Goal: Transaction & Acquisition: Purchase product/service

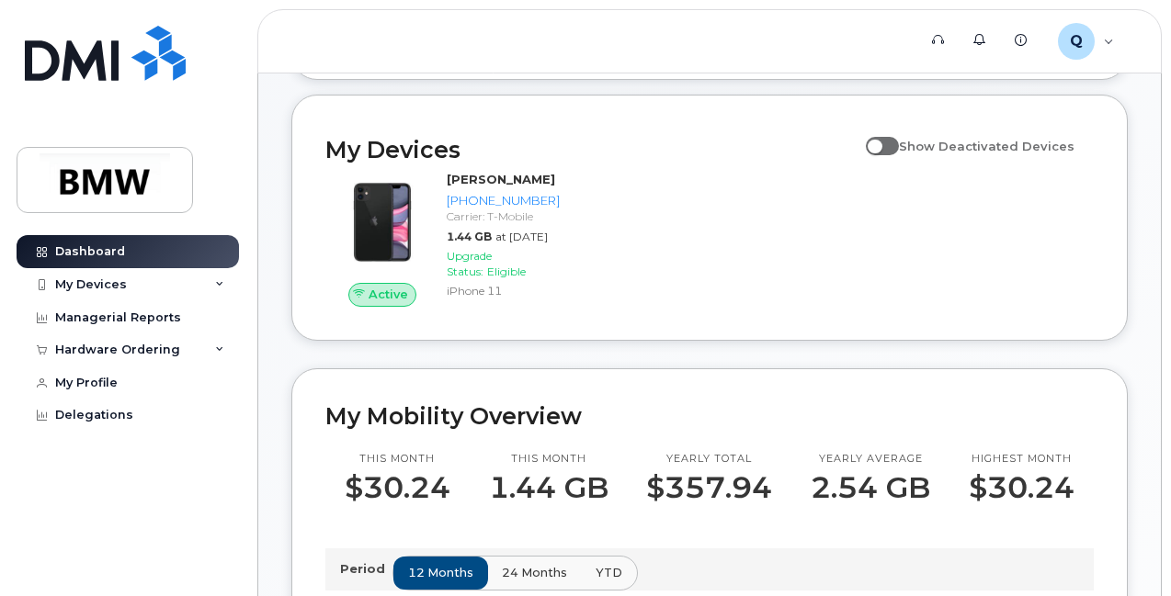
scroll to position [190, 0]
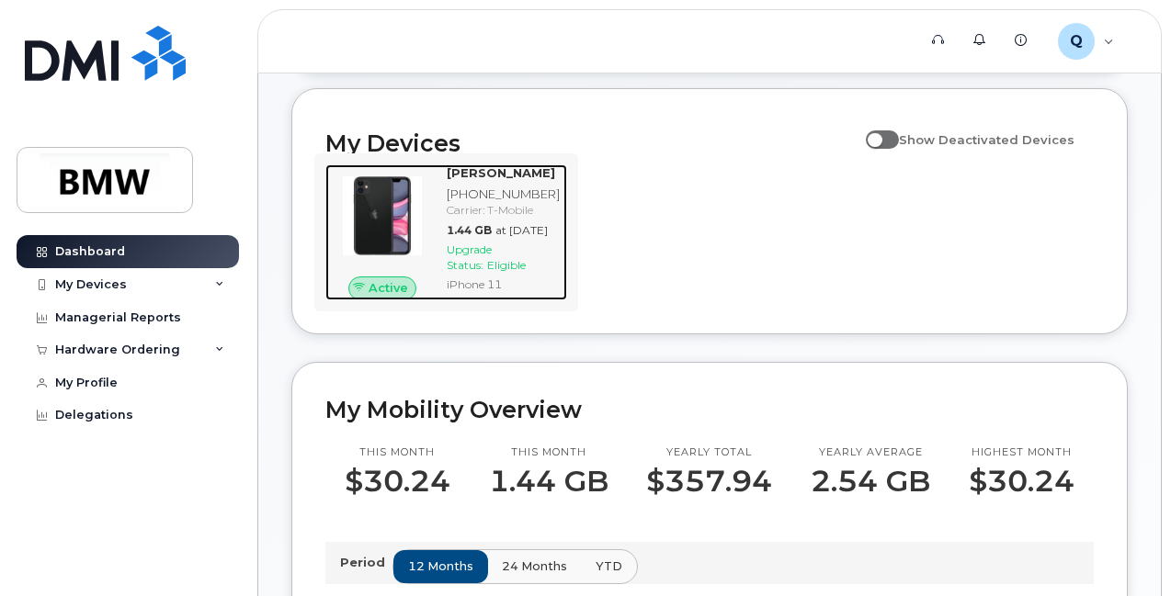
click at [409, 300] on div "Active" at bounding box center [382, 289] width 69 height 24
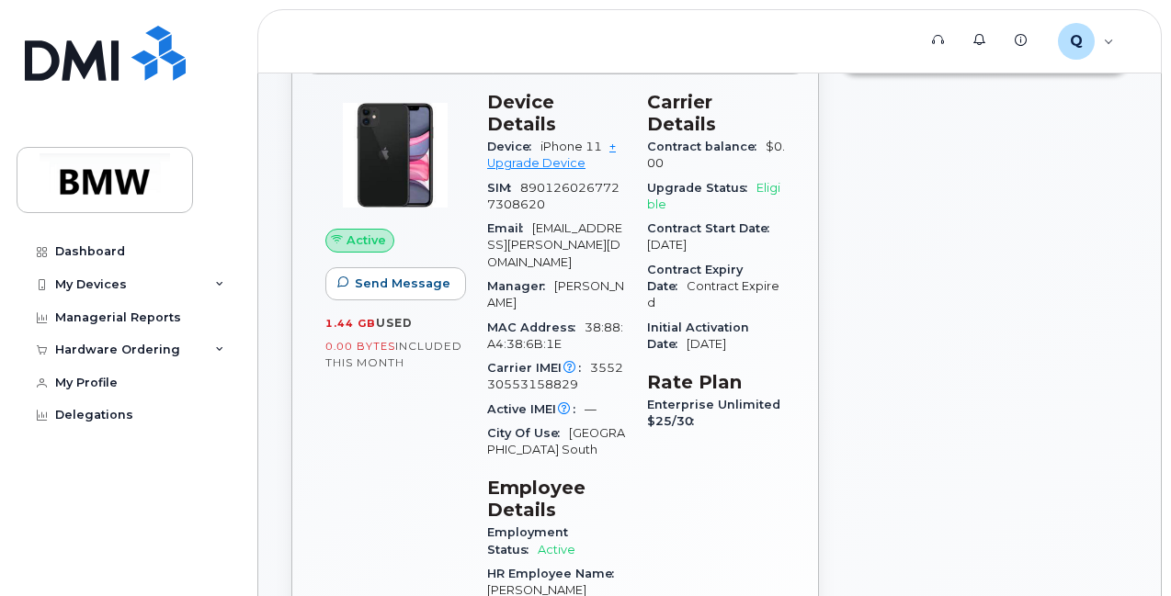
scroll to position [272, 0]
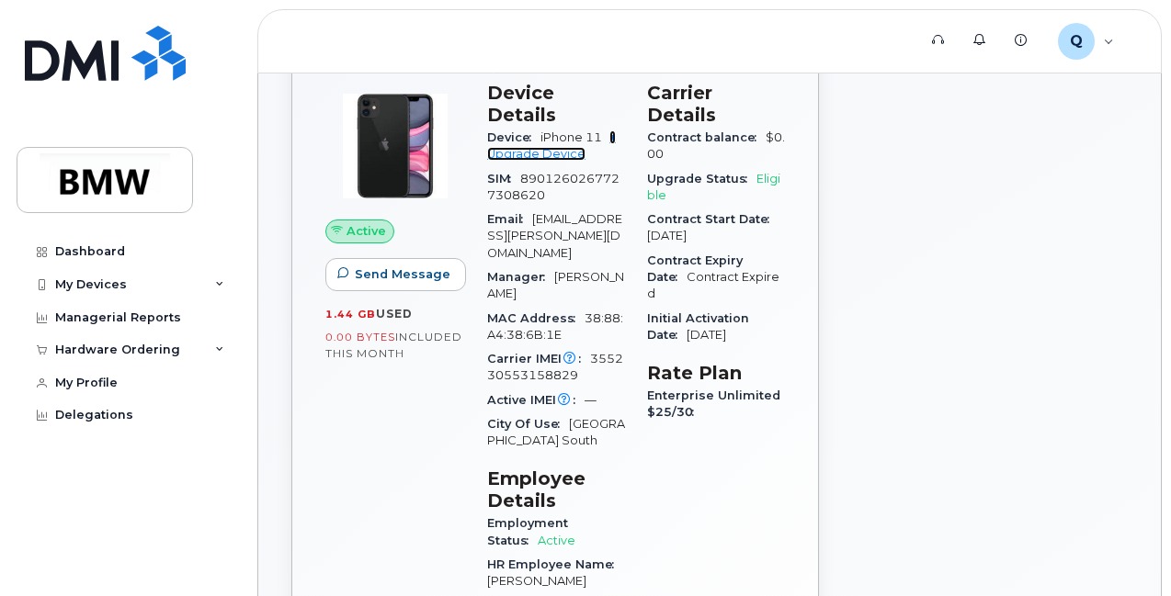
click at [554, 130] on link "+ Upgrade Device" at bounding box center [551, 145] width 129 height 30
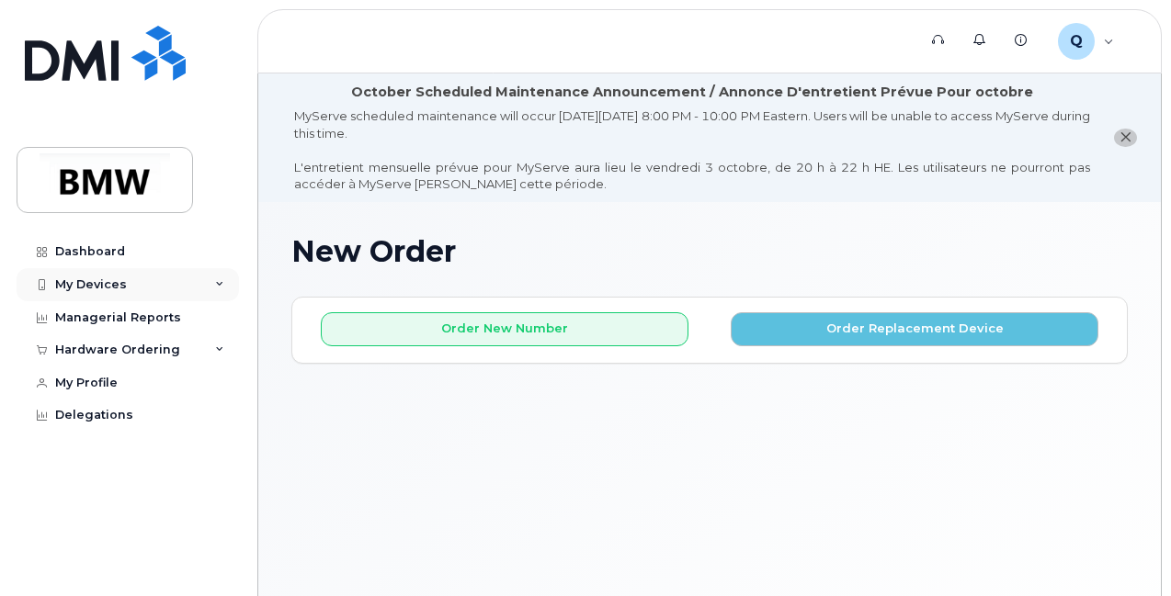
click at [222, 287] on icon at bounding box center [219, 284] width 9 height 9
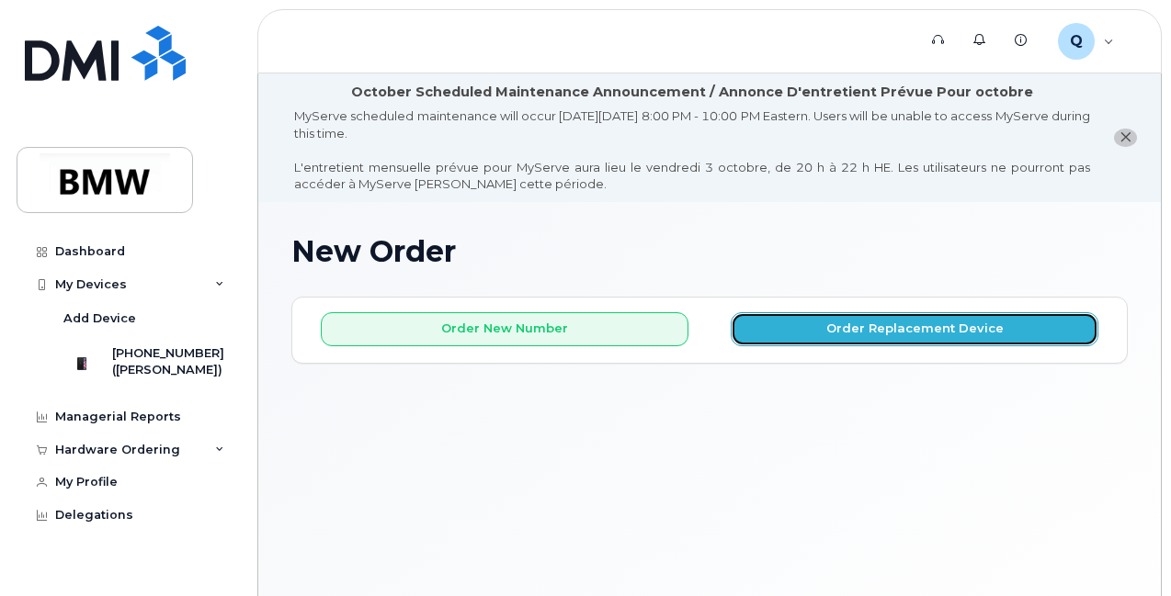
click at [849, 332] on button "Order Replacement Device" at bounding box center [914, 329] width 368 height 34
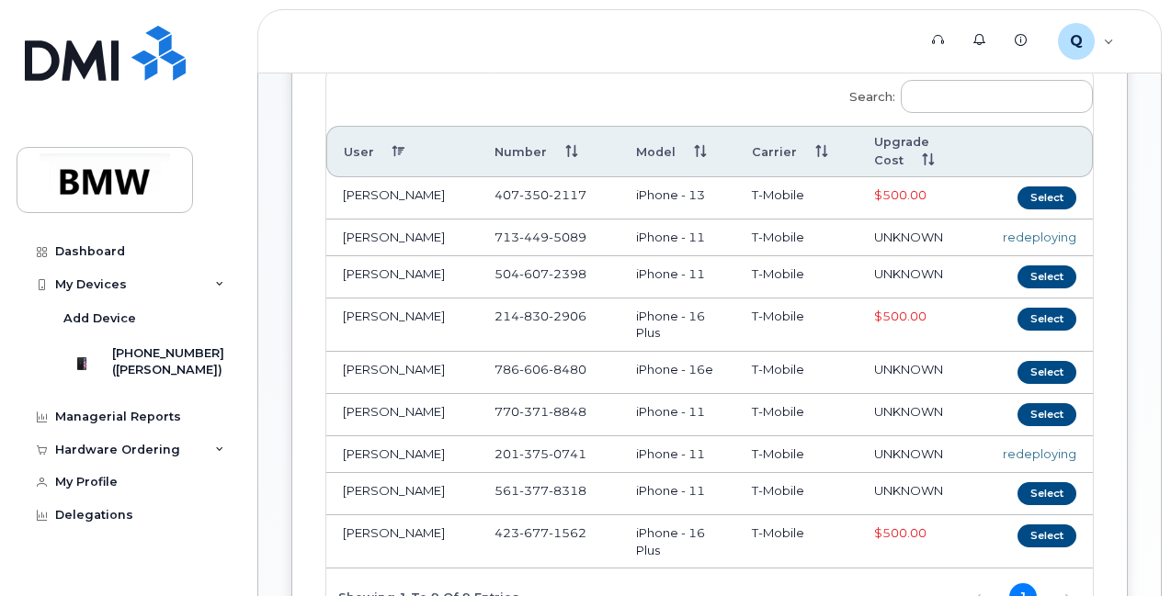
scroll to position [342, 0]
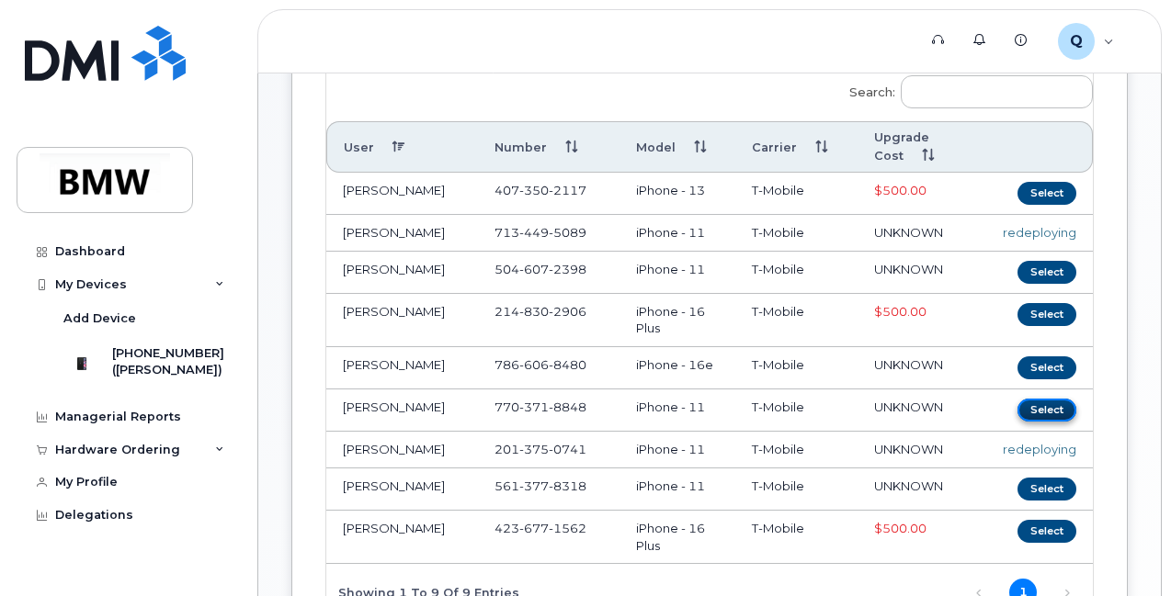
click at [1017, 422] on button "Select" at bounding box center [1046, 410] width 59 height 23
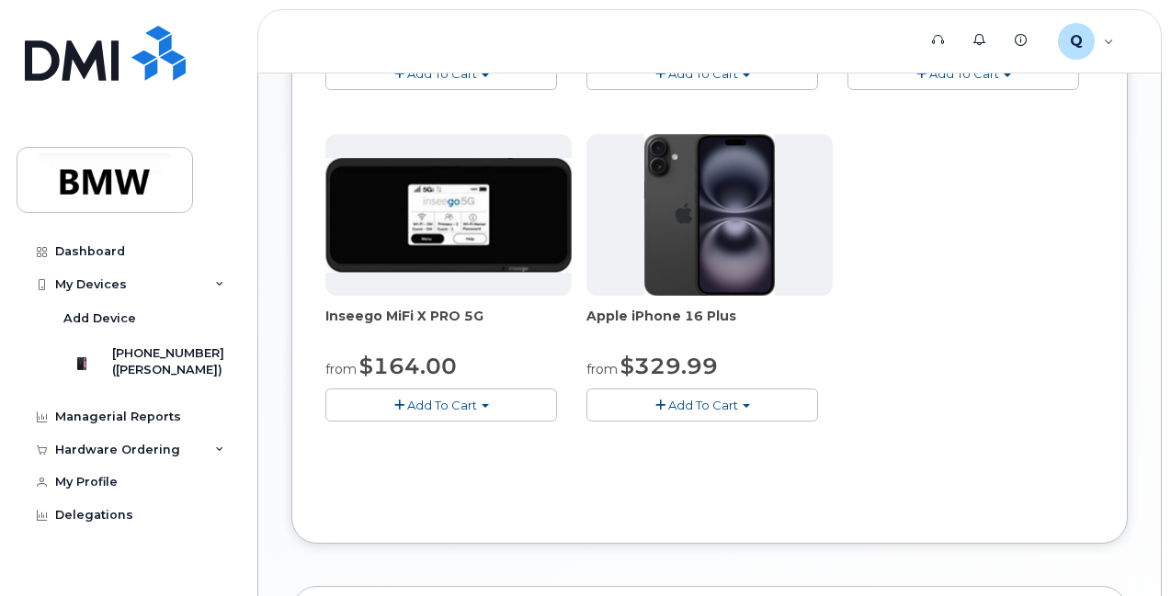
scroll to position [855, 0]
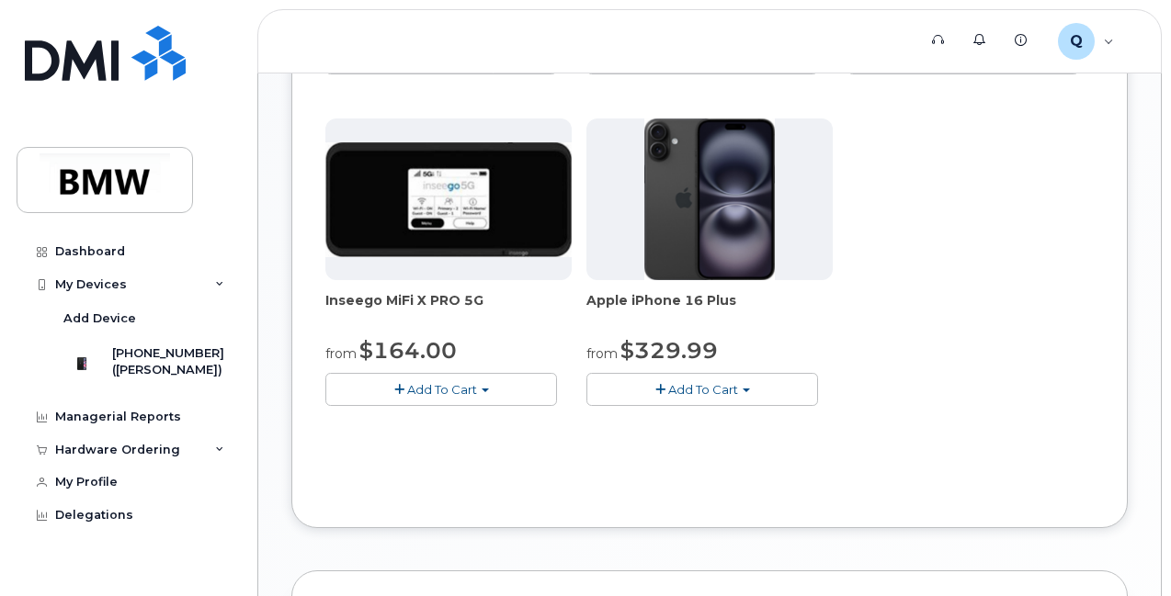
click at [668, 397] on span "Add To Cart" at bounding box center [703, 389] width 70 height 15
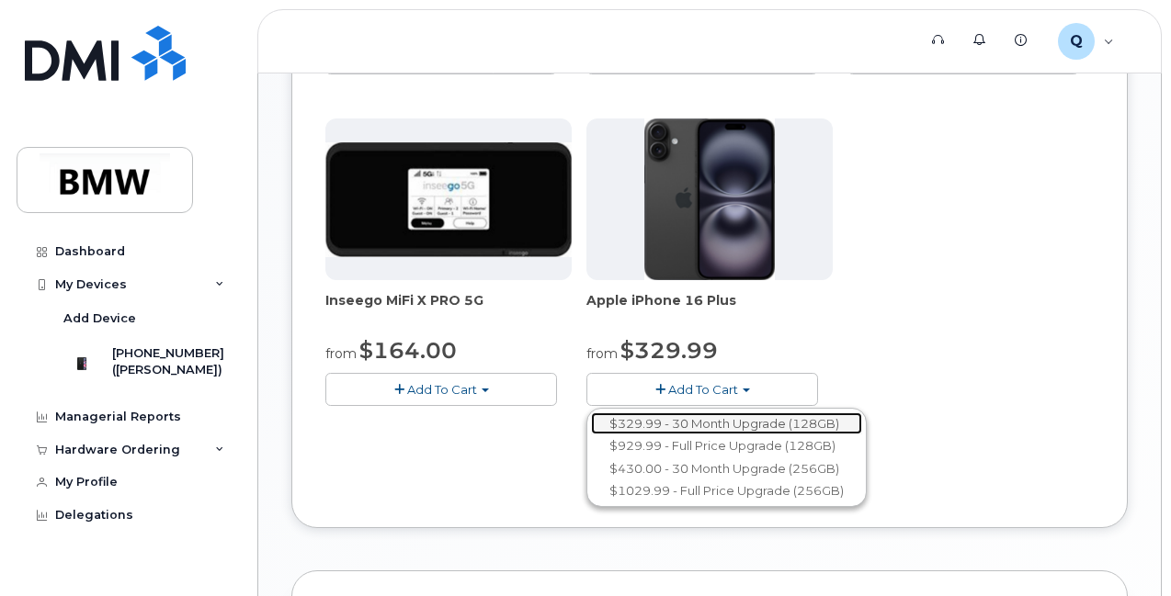
click at [591, 436] on link "$329.99 - 30 Month Upgrade (128GB)" at bounding box center [726, 424] width 271 height 23
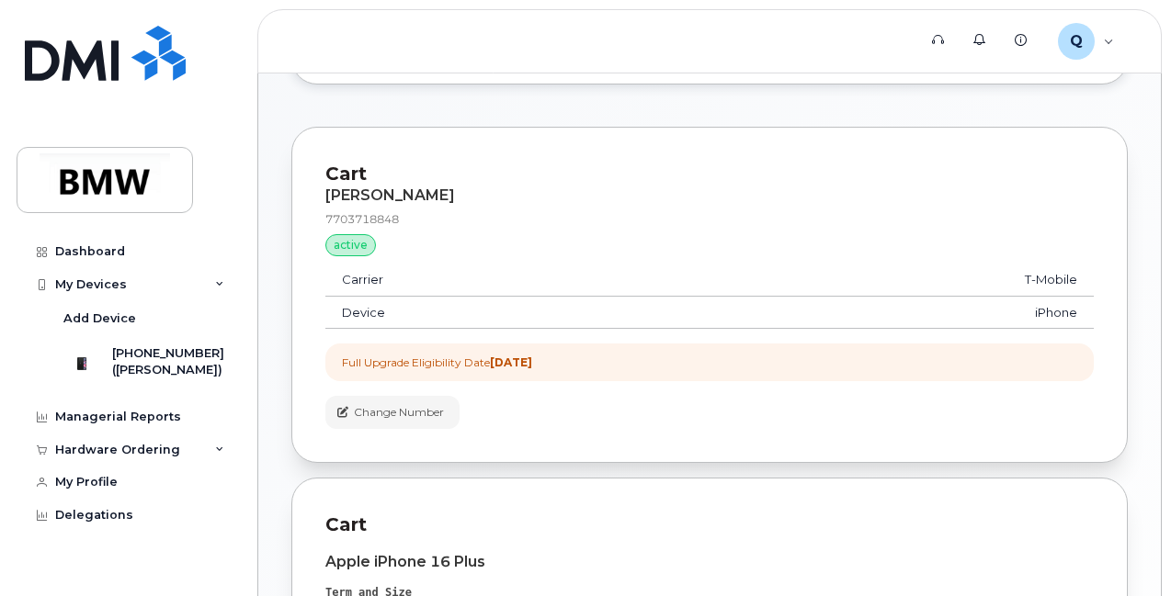
scroll to position [636, 0]
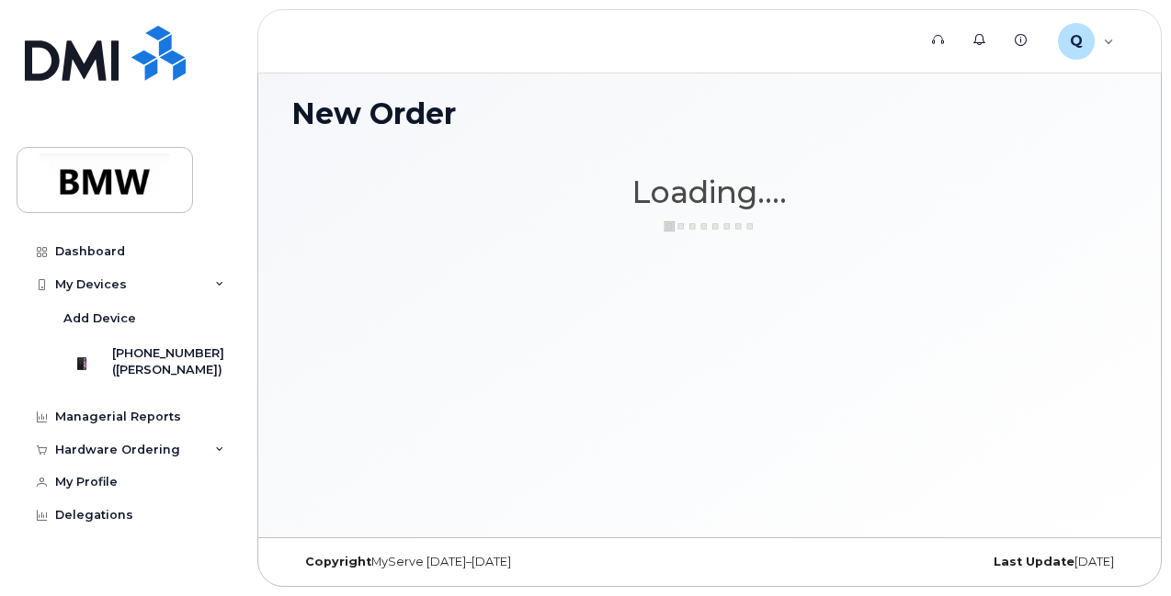
scroll to position [137, 0]
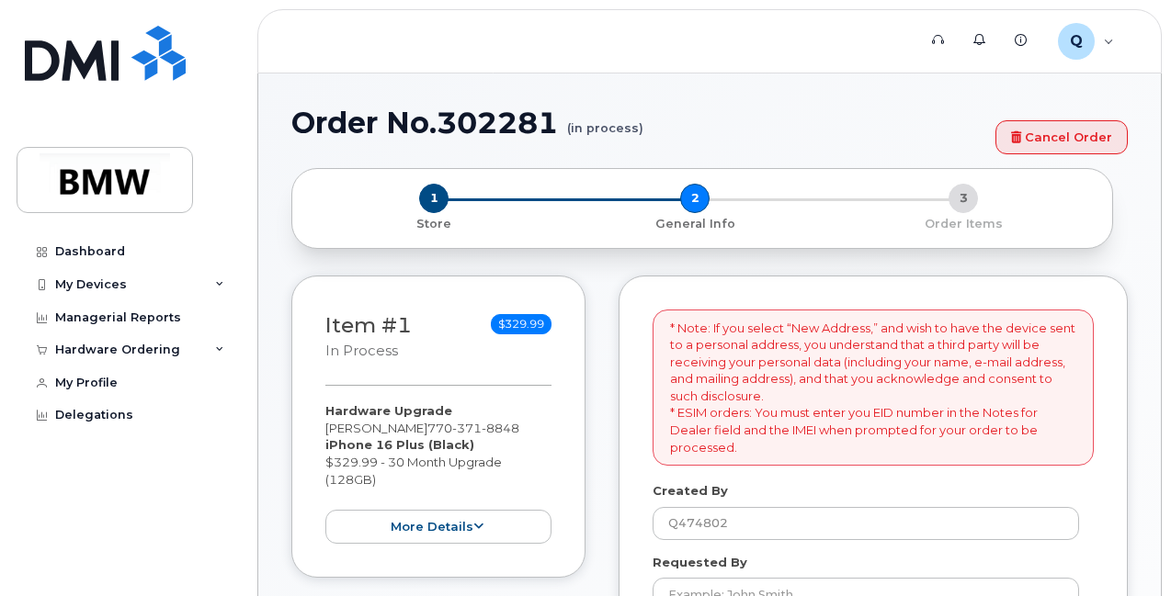
select select
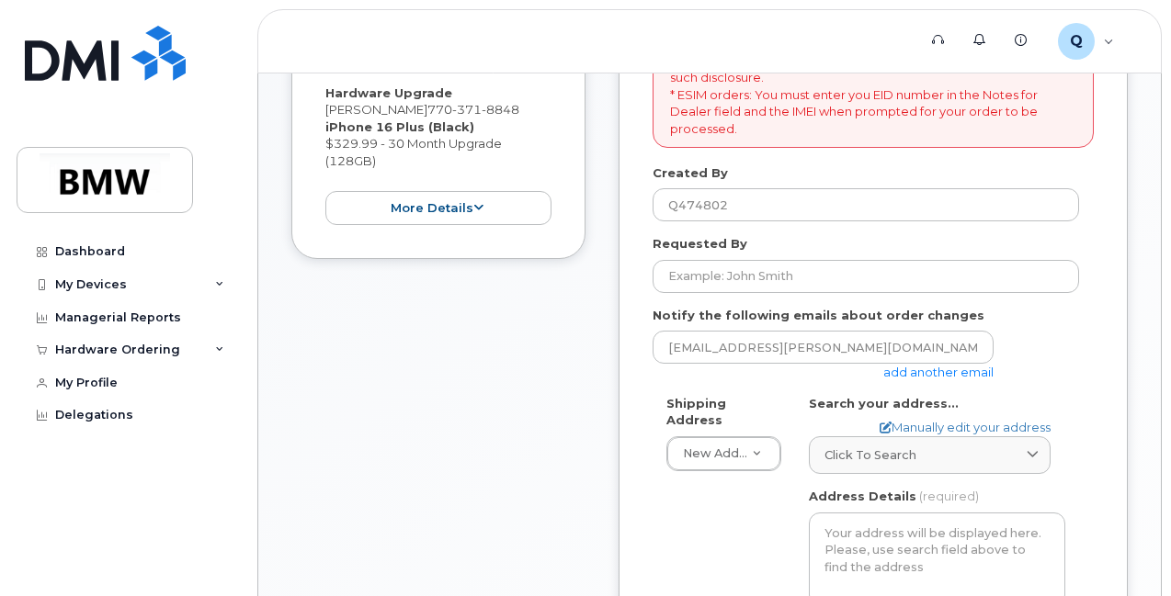
scroll to position [527, 0]
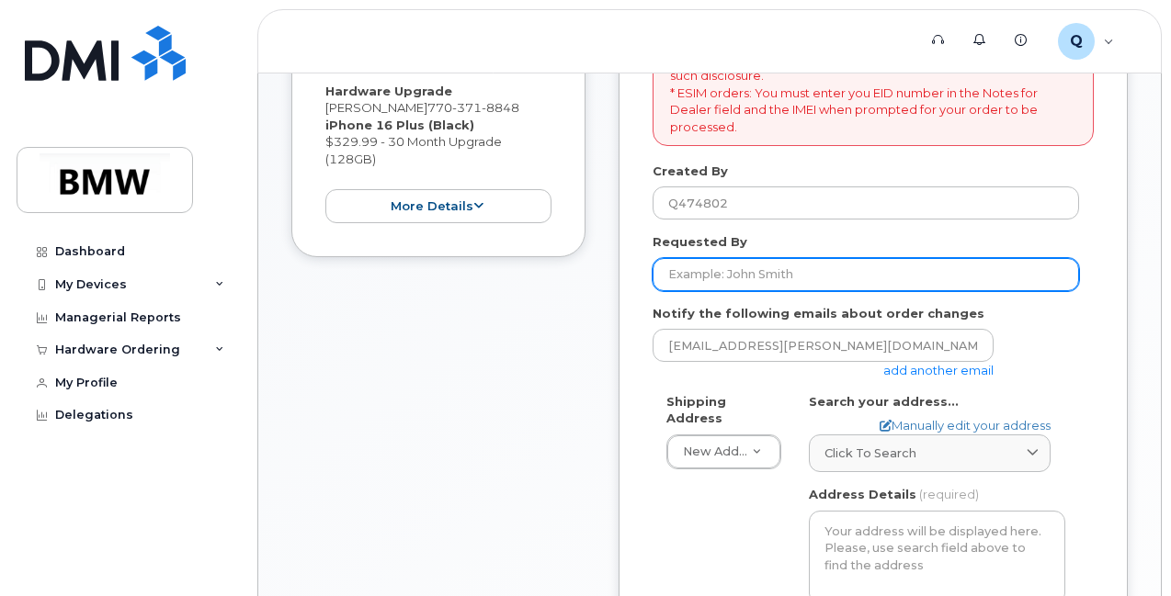
click at [711, 270] on input "Requested By" at bounding box center [865, 274] width 426 height 33
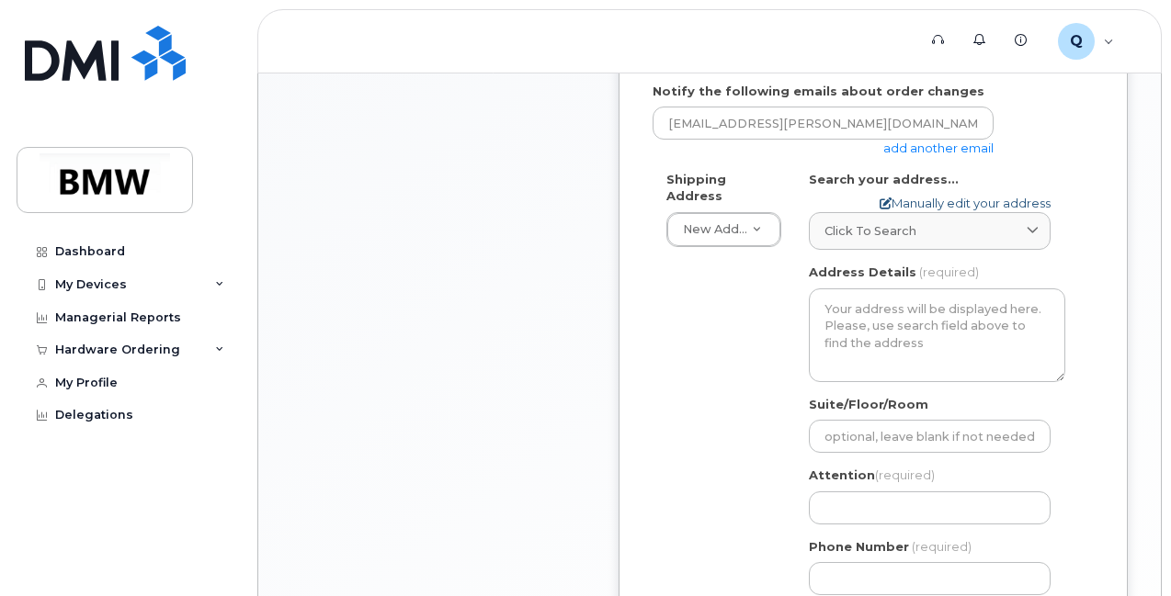
scroll to position [793, 0]
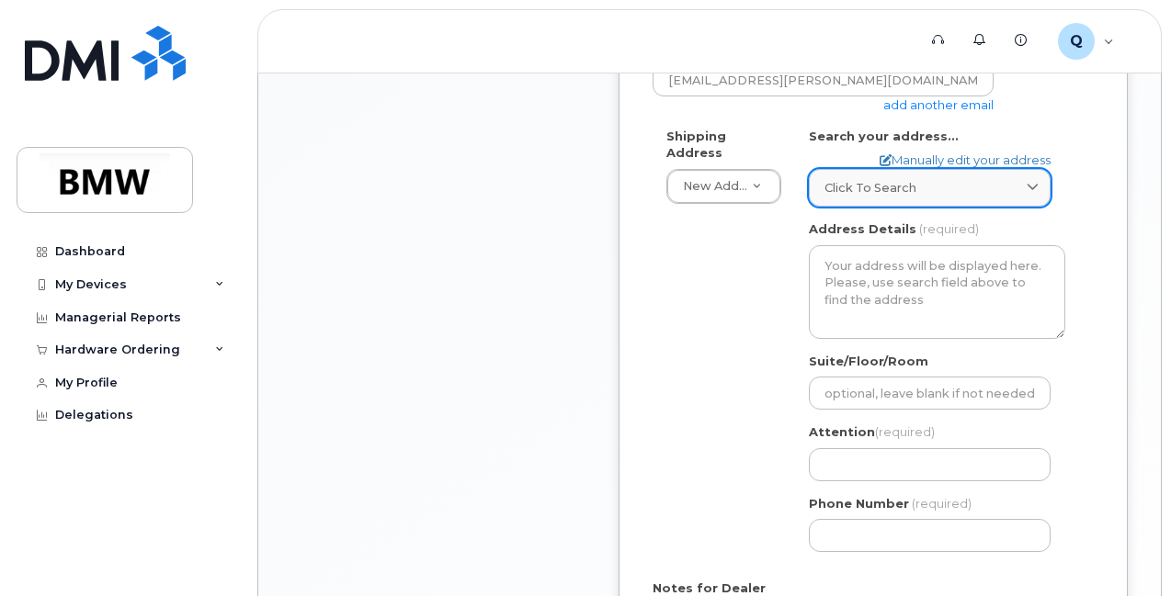
type input "[PERSON_NAME]"
click at [928, 179] on div "Click to search" at bounding box center [929, 187] width 210 height 17
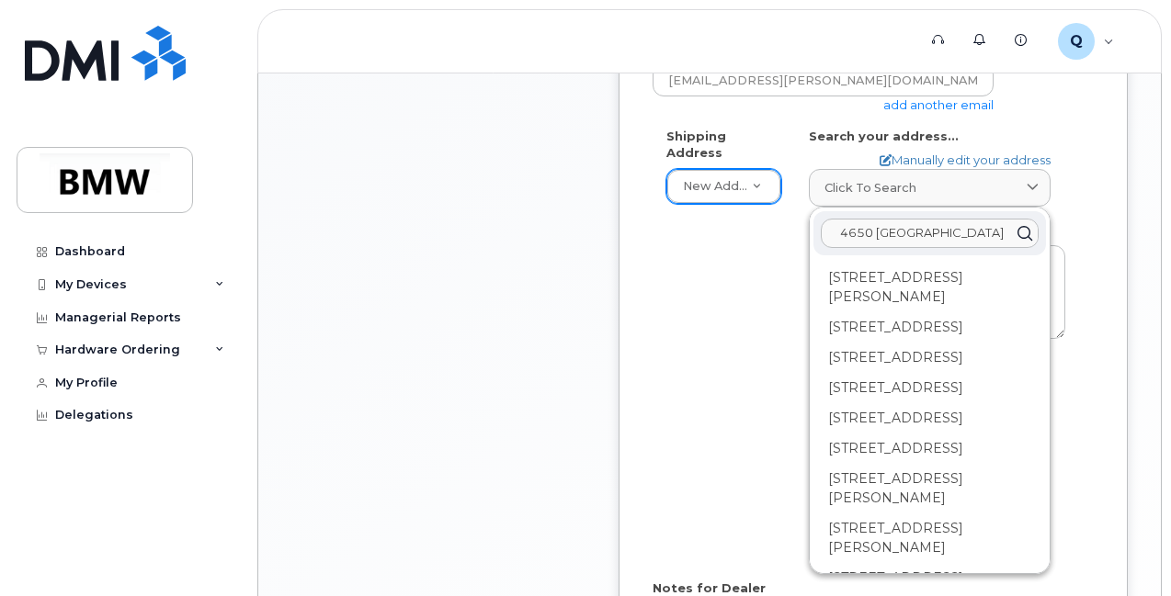
type input "4650 glenleigh"
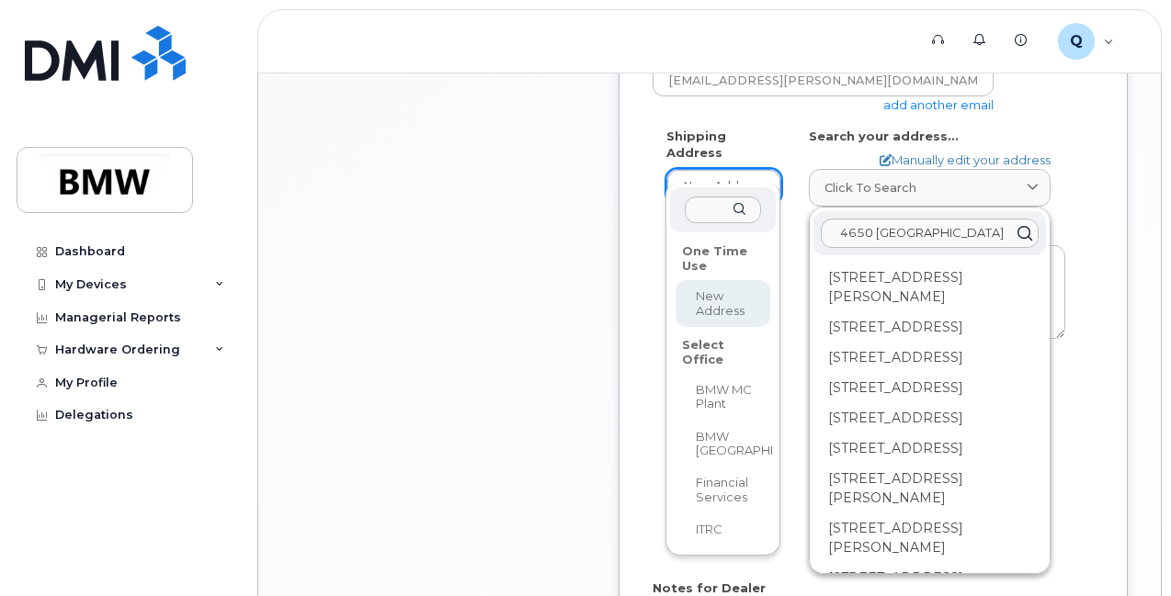
select select
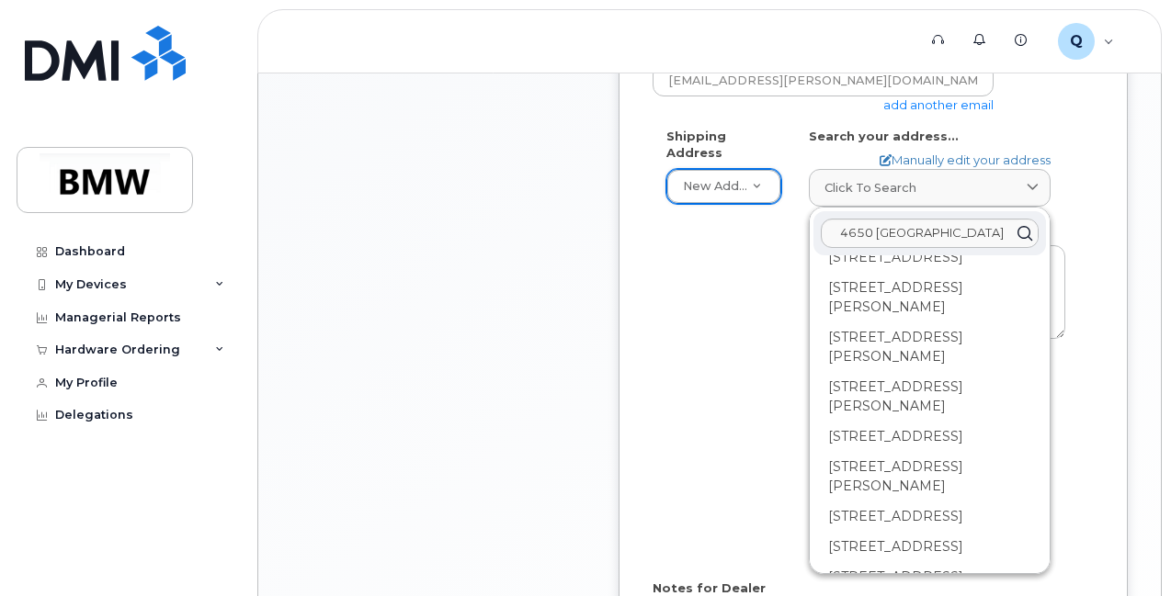
scroll to position [0, 0]
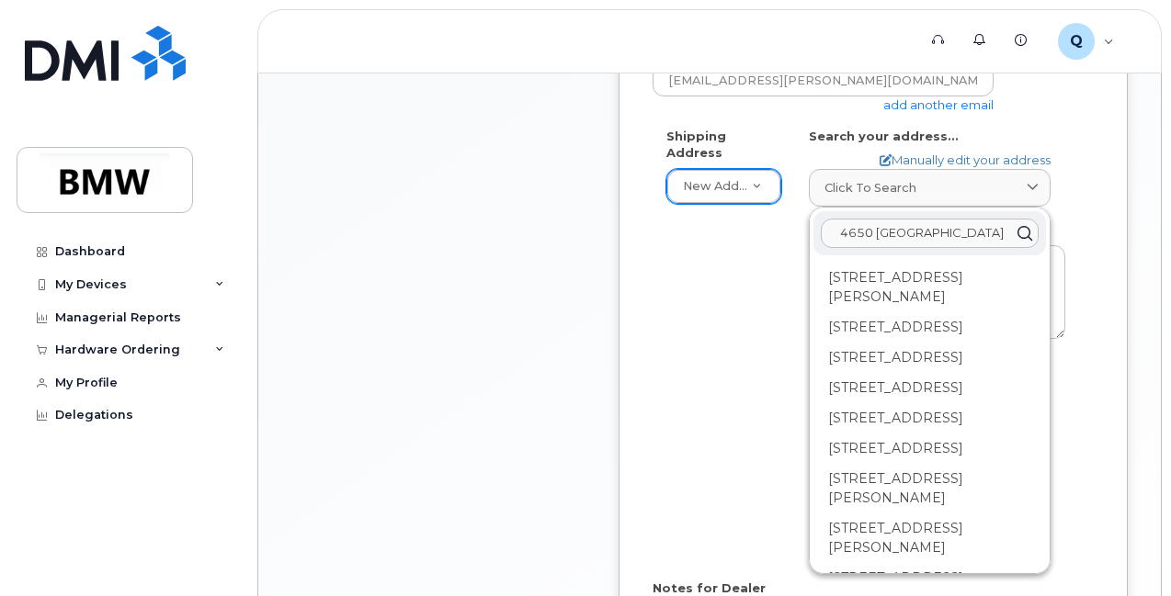
click at [948, 232] on input "4650 glenleigh" at bounding box center [930, 233] width 218 height 29
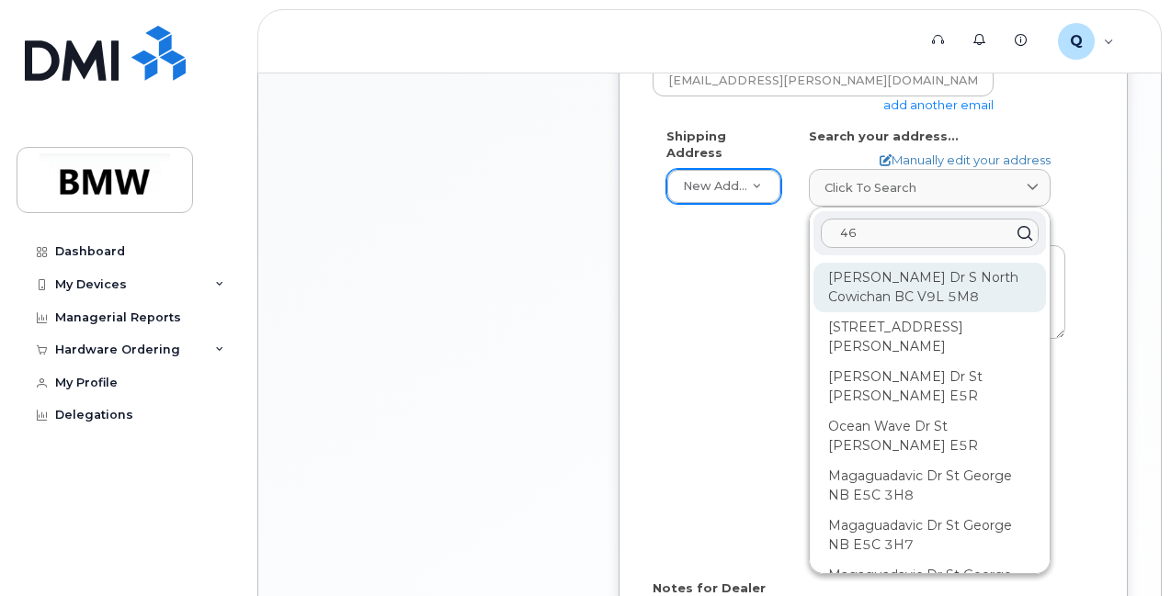
type input "4"
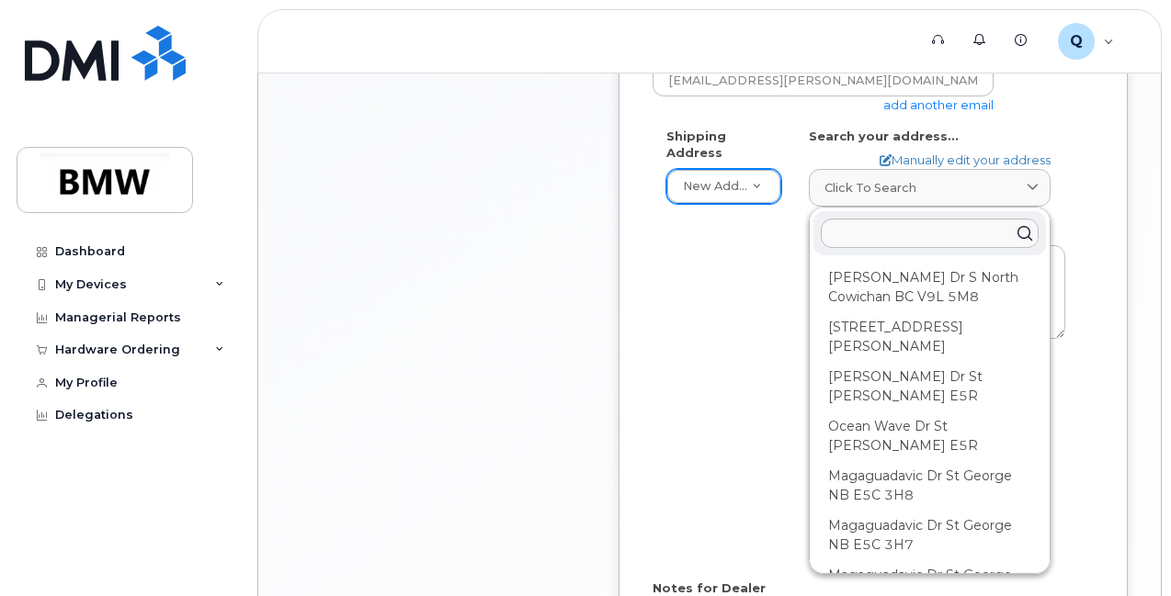
click at [681, 275] on div "Shipping Address New Address New Address BMW MC Plant BMW North America Financi…" at bounding box center [865, 347] width 426 height 439
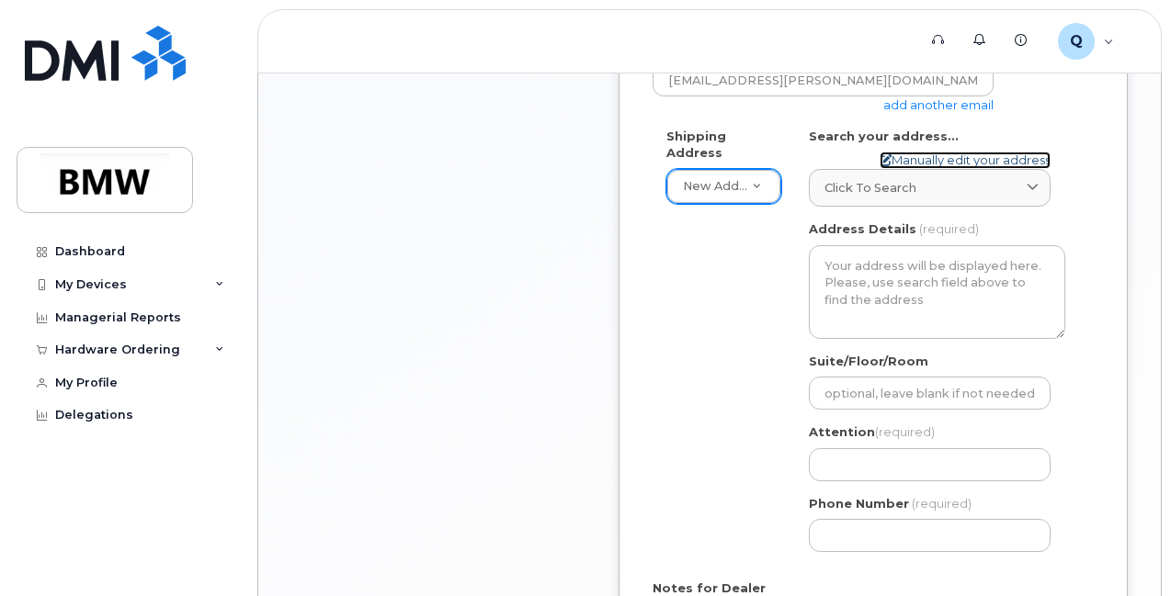
click at [931, 158] on link "Manually edit your address" at bounding box center [964, 160] width 171 height 17
select select
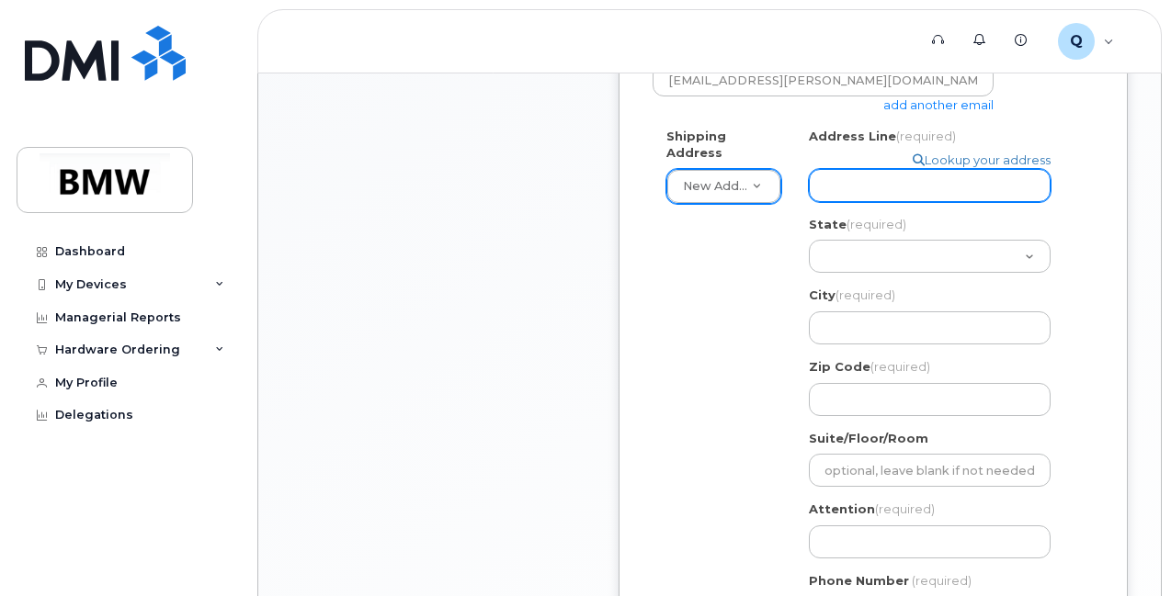
click at [872, 198] on input "Address Line (required)" at bounding box center [930, 185] width 242 height 33
type input "4650 Glenleigh Dr SW"
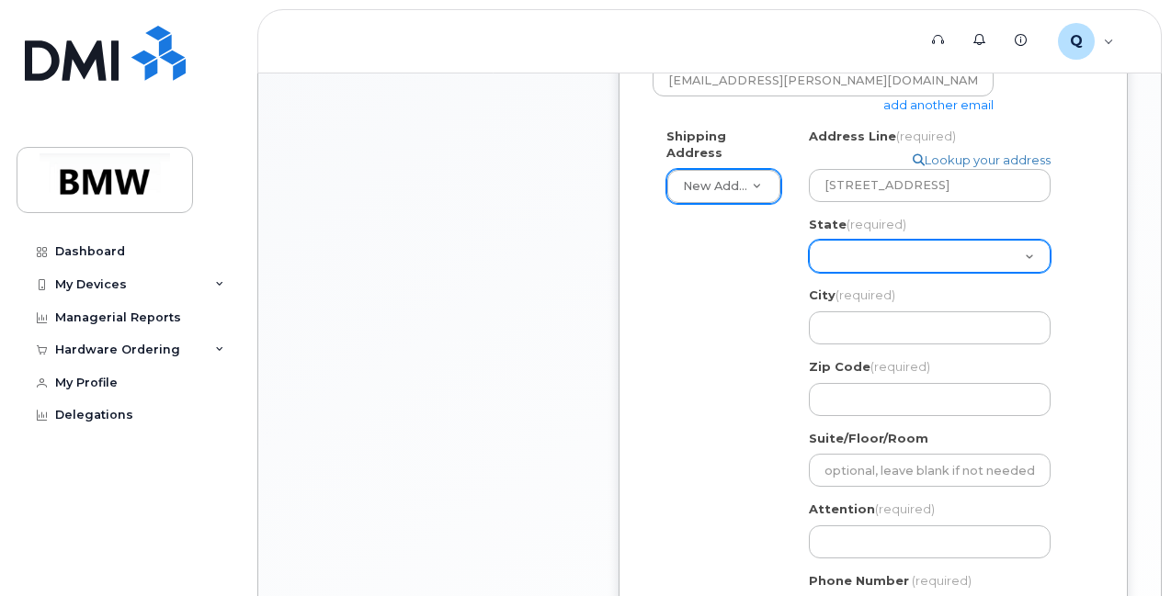
select select "GA"
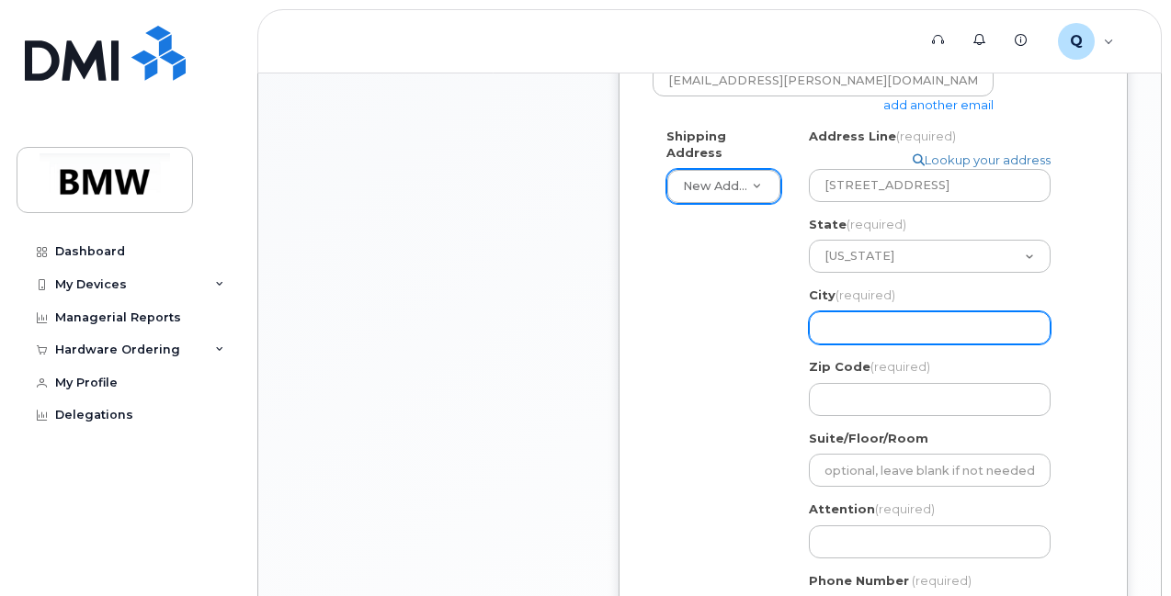
type input "Mableton"
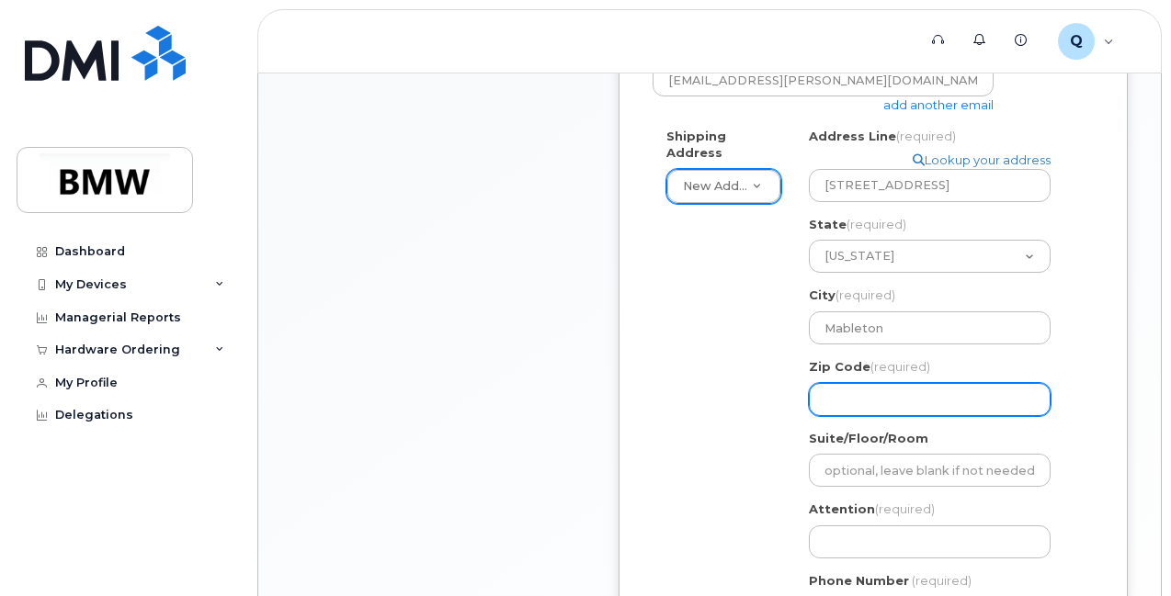
type input "30126"
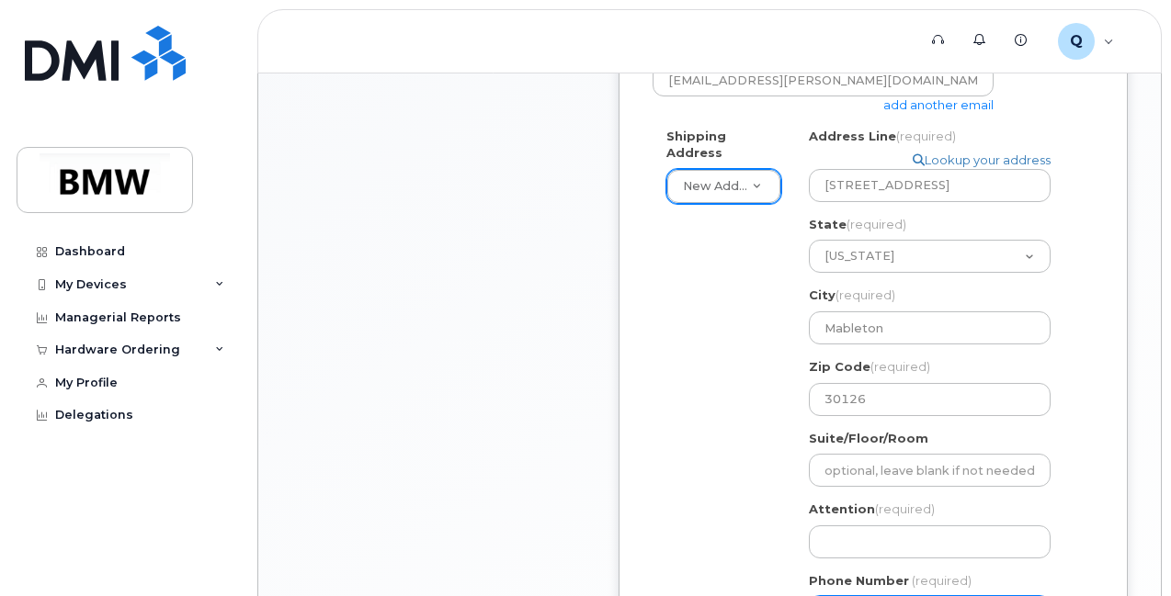
type input "2516048633"
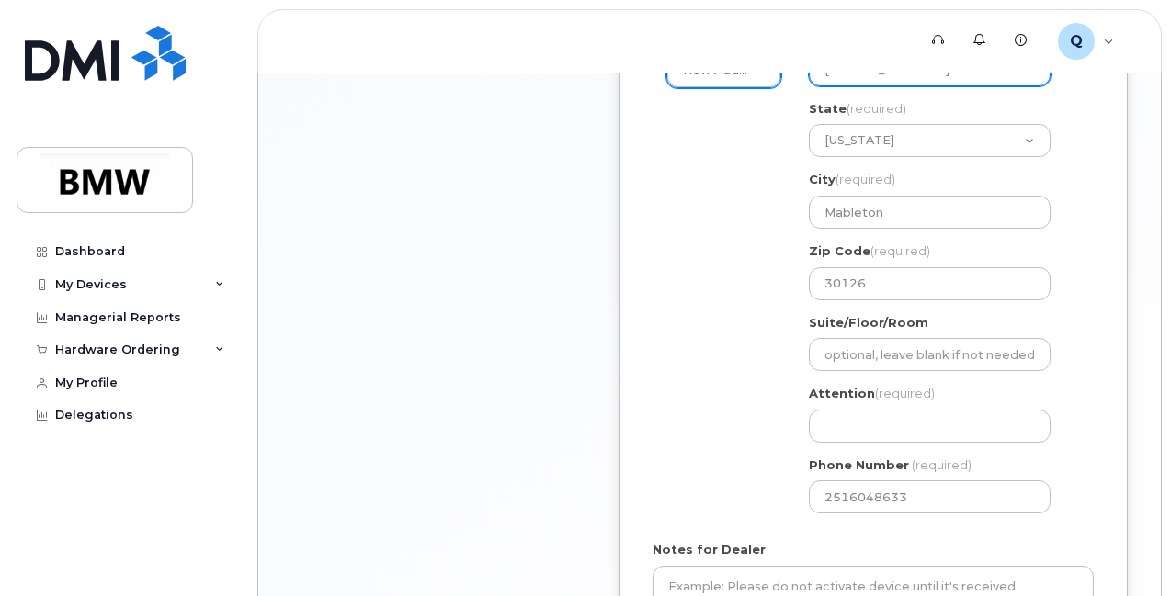
scroll to position [922, 0]
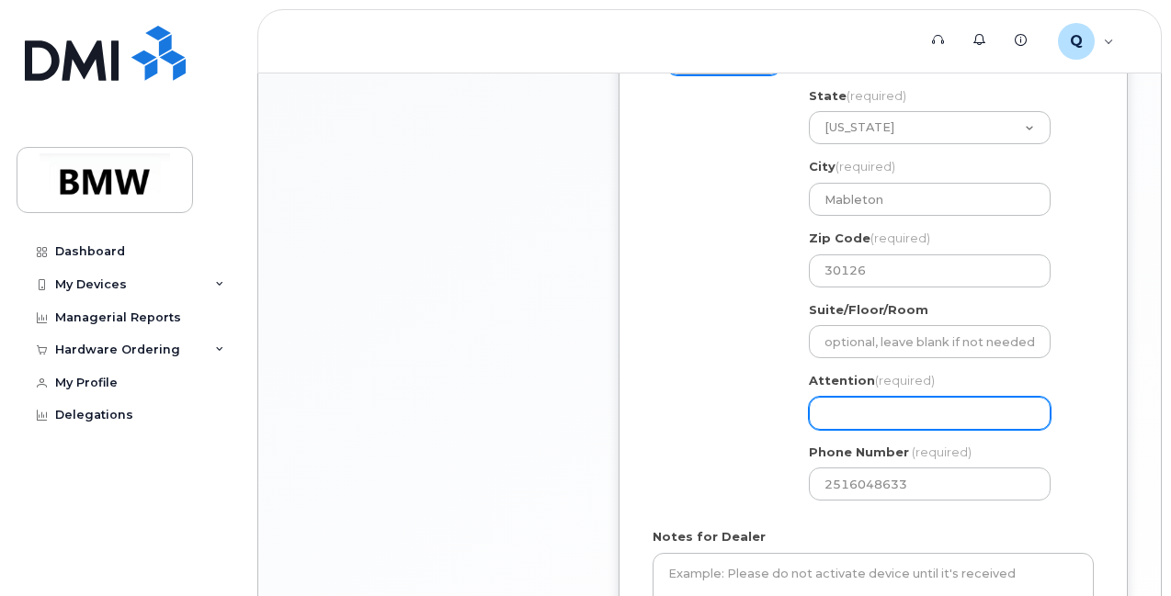
click at [852, 414] on input "Attention (required)" at bounding box center [930, 413] width 242 height 33
select select
type input "C"
select select
type input "Ca"
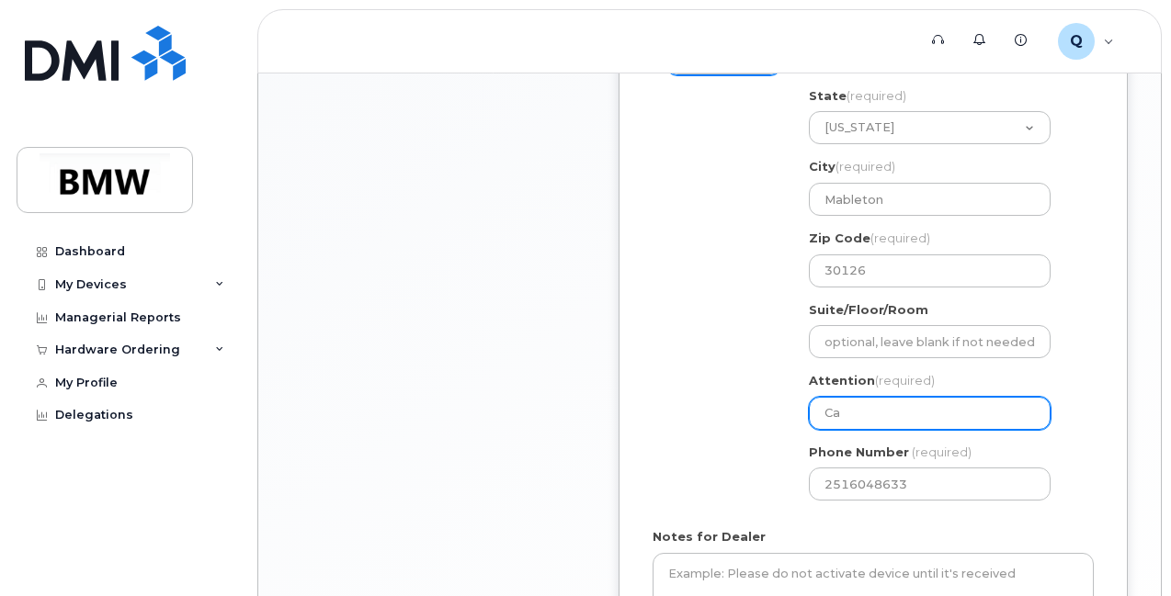
select select
type input "Can"
select select
type input "Cand"
select select
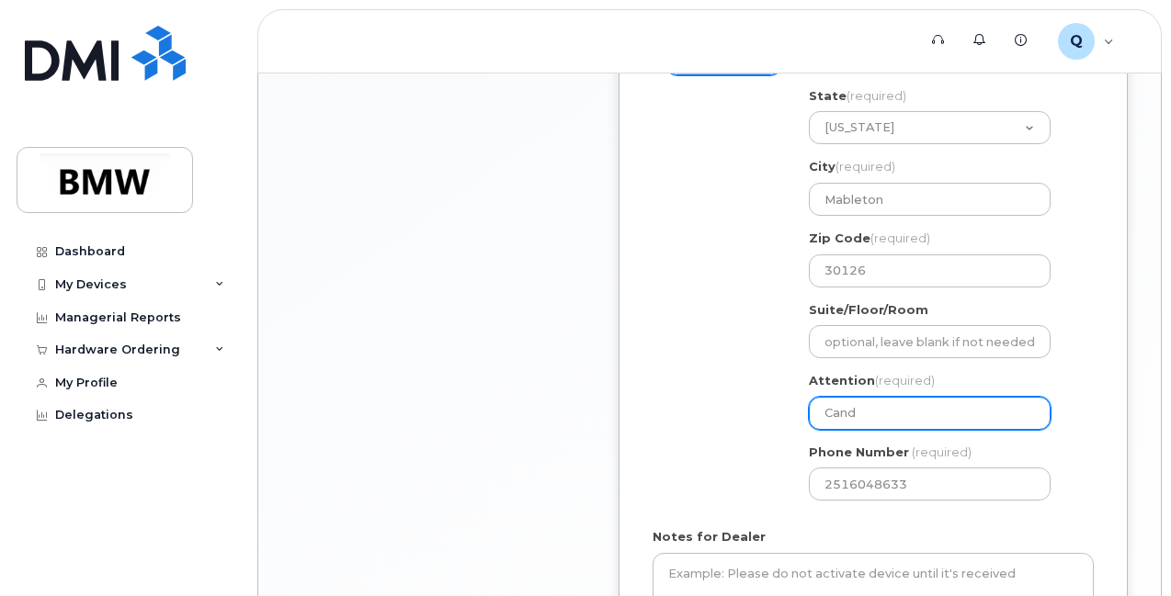
type input "Cande"
select select
type input "Canden"
select select
type input "Canden J"
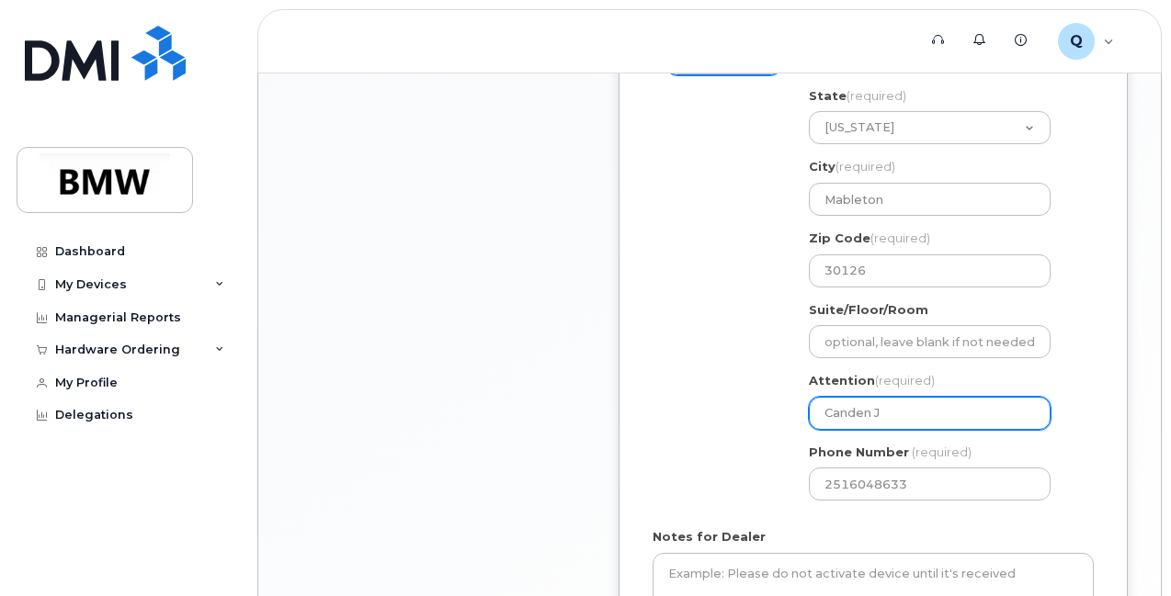
select select
type input "Canden Ja"
select select
type input "Canden Jac"
select select
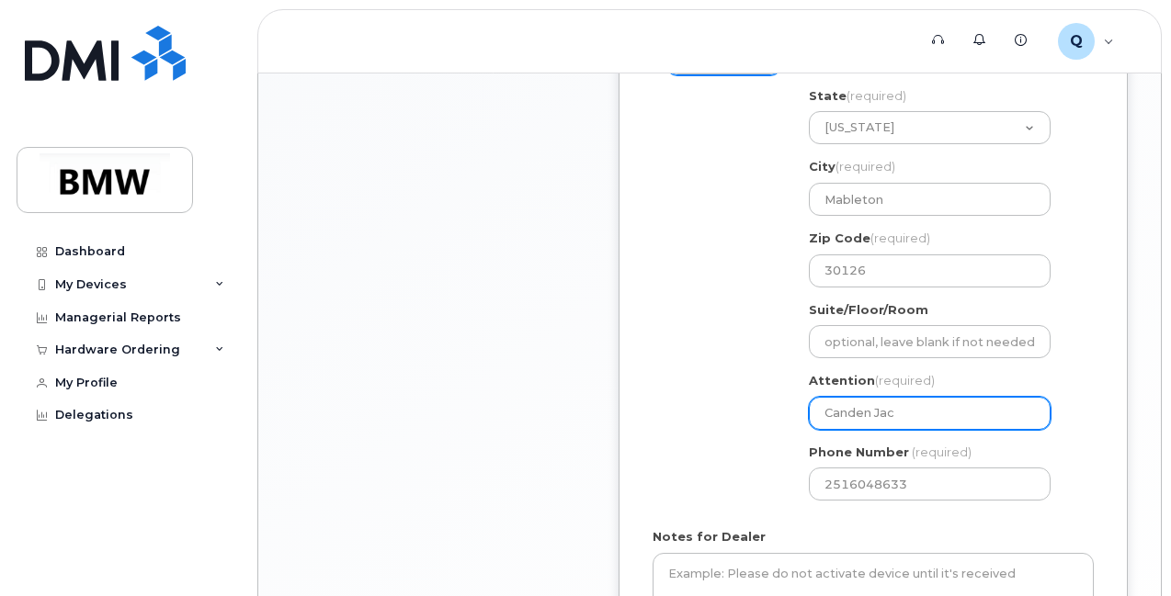
type input "Canden Jack"
select select
type input "Canden Jacks"
select select
type input "Canden Jackso"
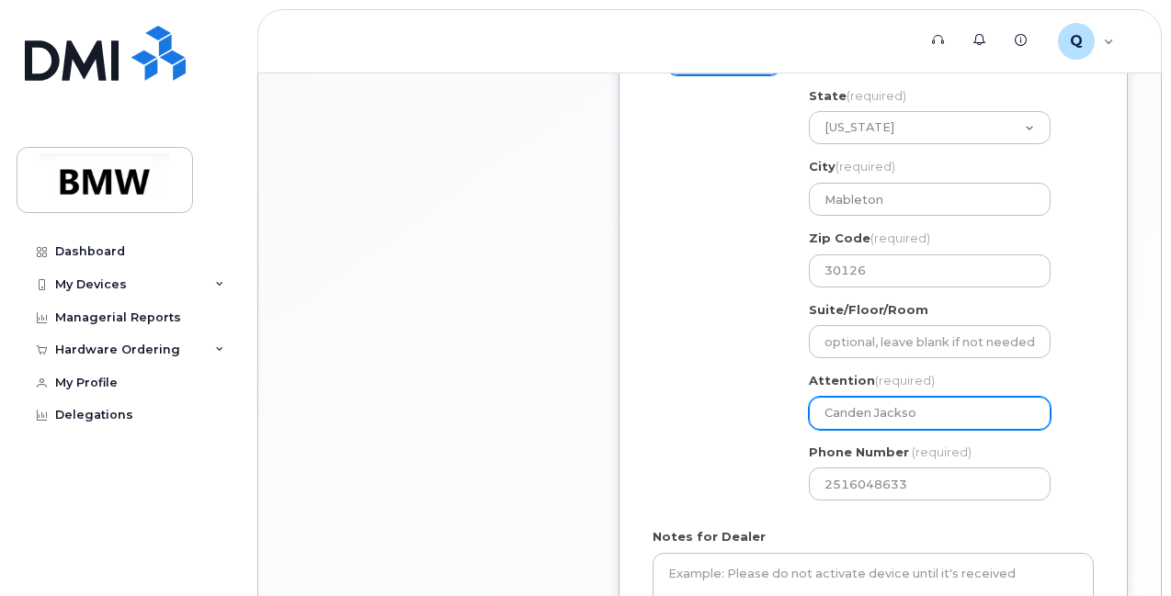
select select
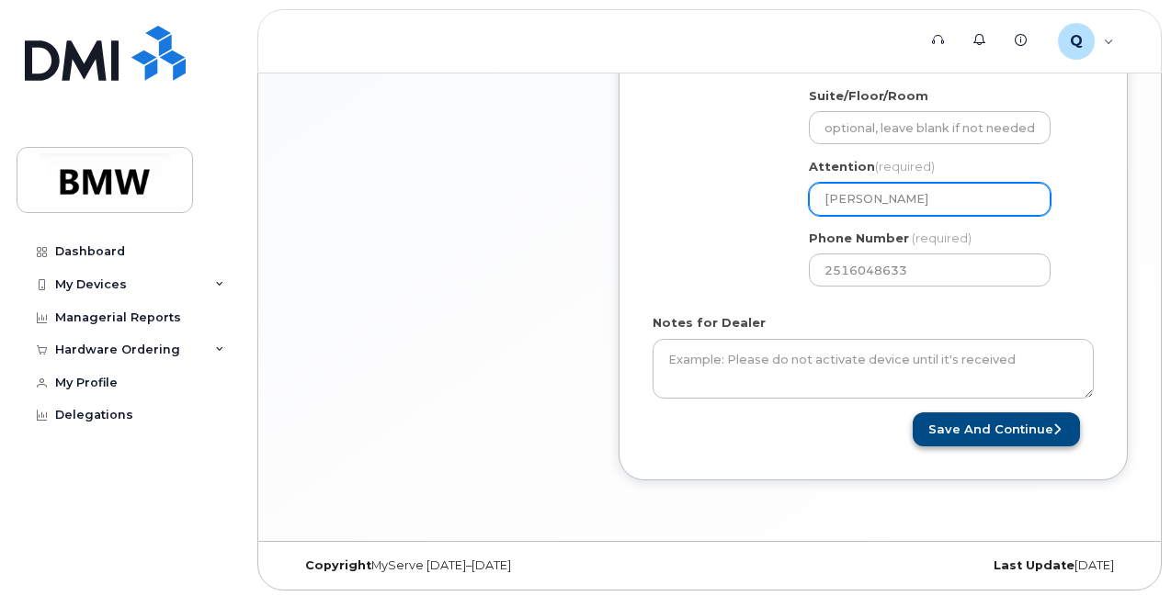
type input "[PERSON_NAME]"
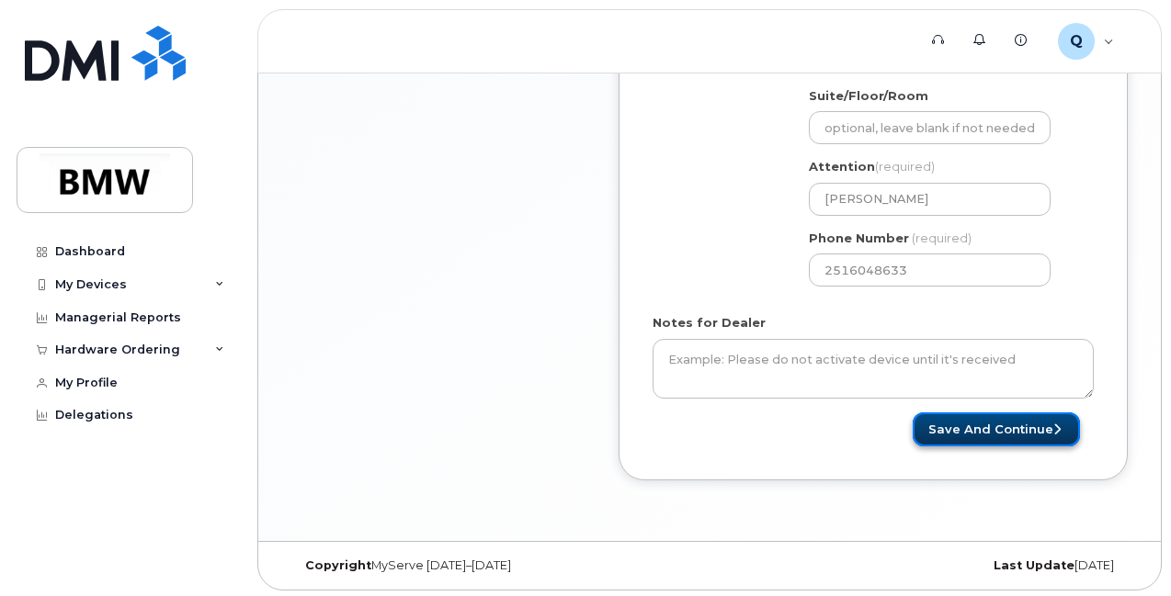
click at [967, 431] on button "Save and Continue" at bounding box center [995, 430] width 167 height 34
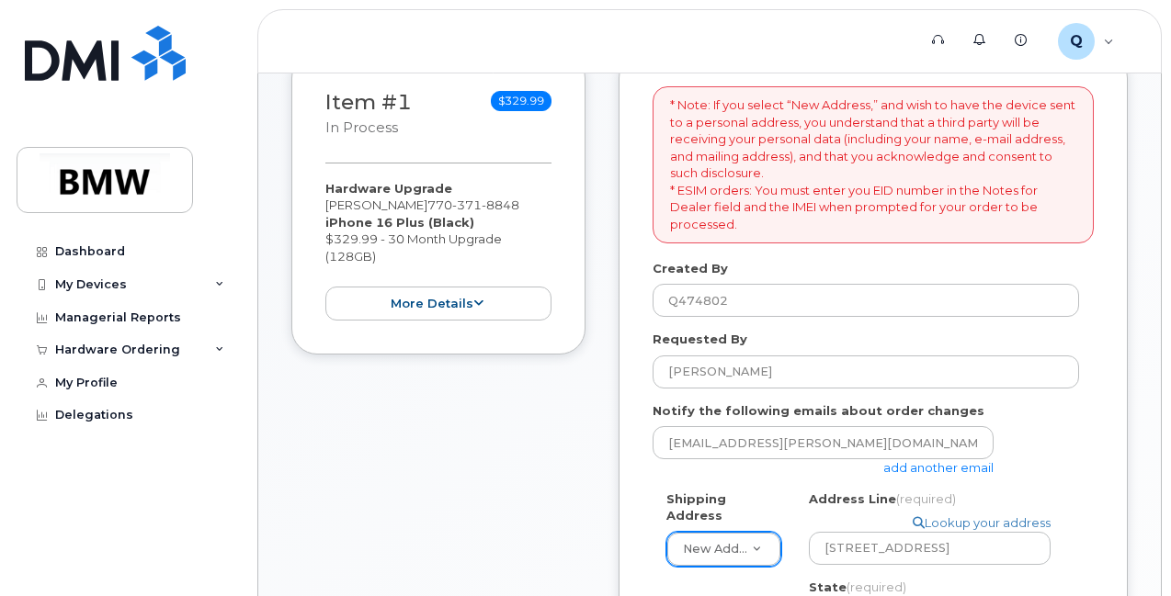
scroll to position [435, 0]
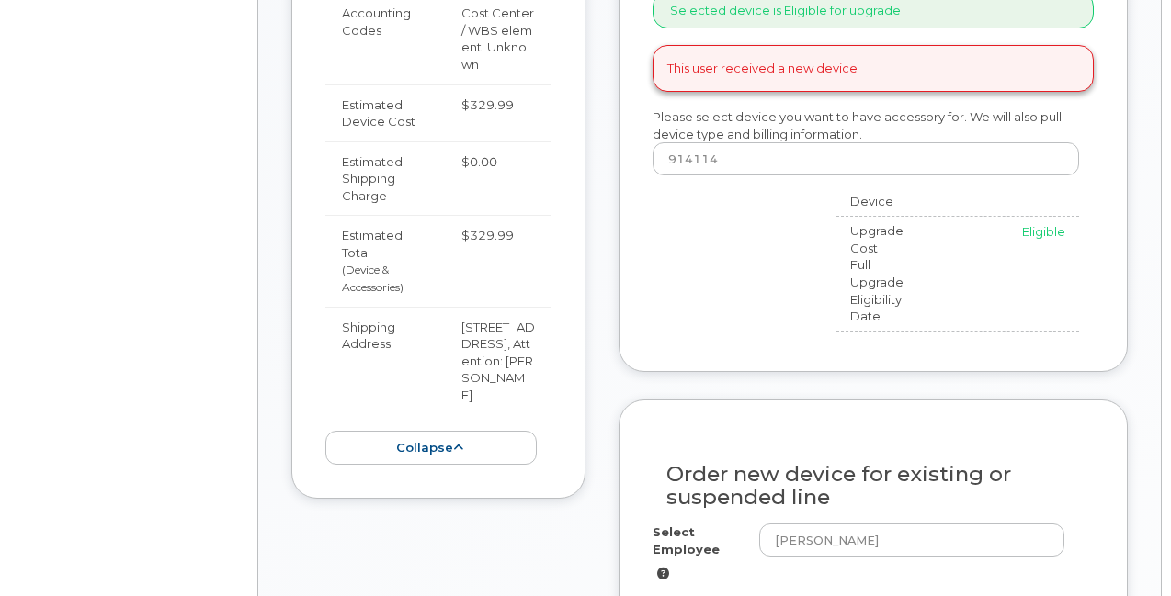
scroll to position [804, 0]
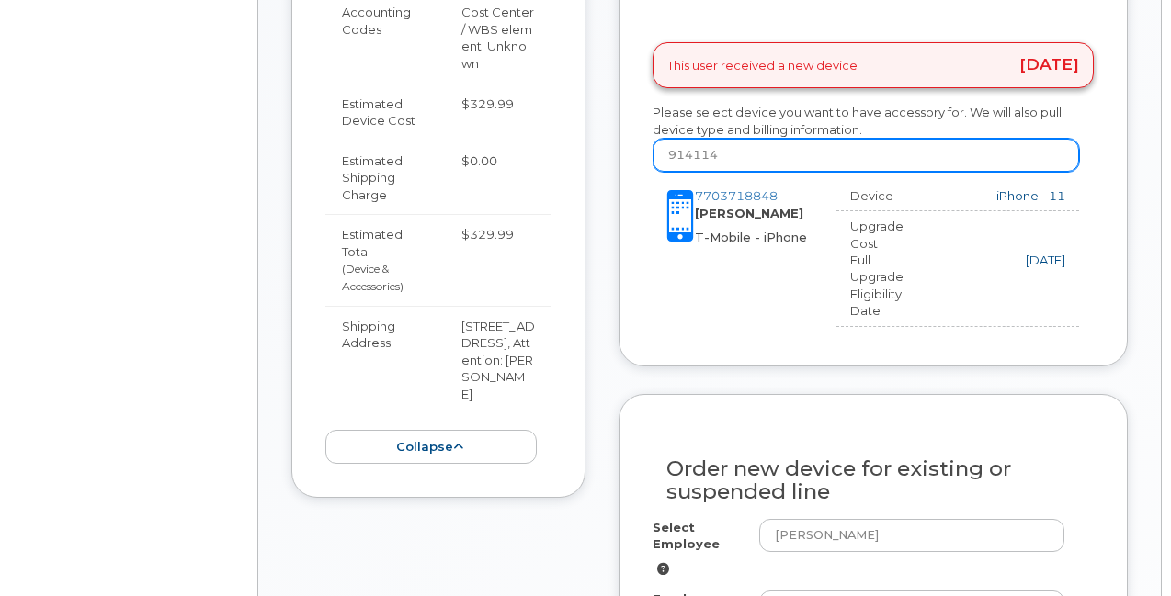
select select "1895996"
type input "1895303"
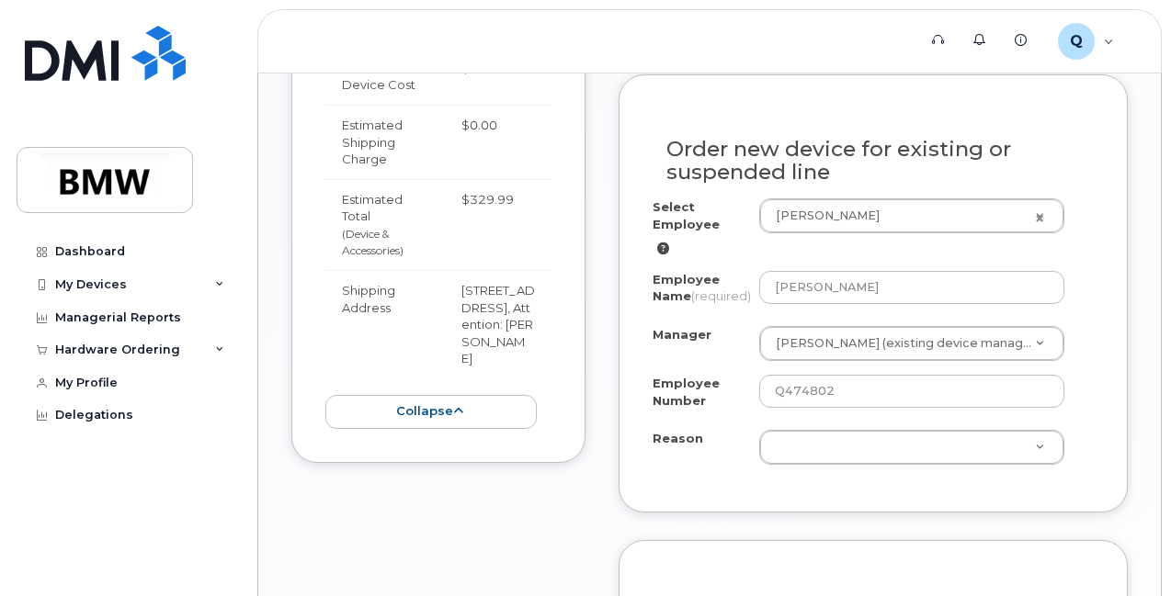
scroll to position [1051, 0]
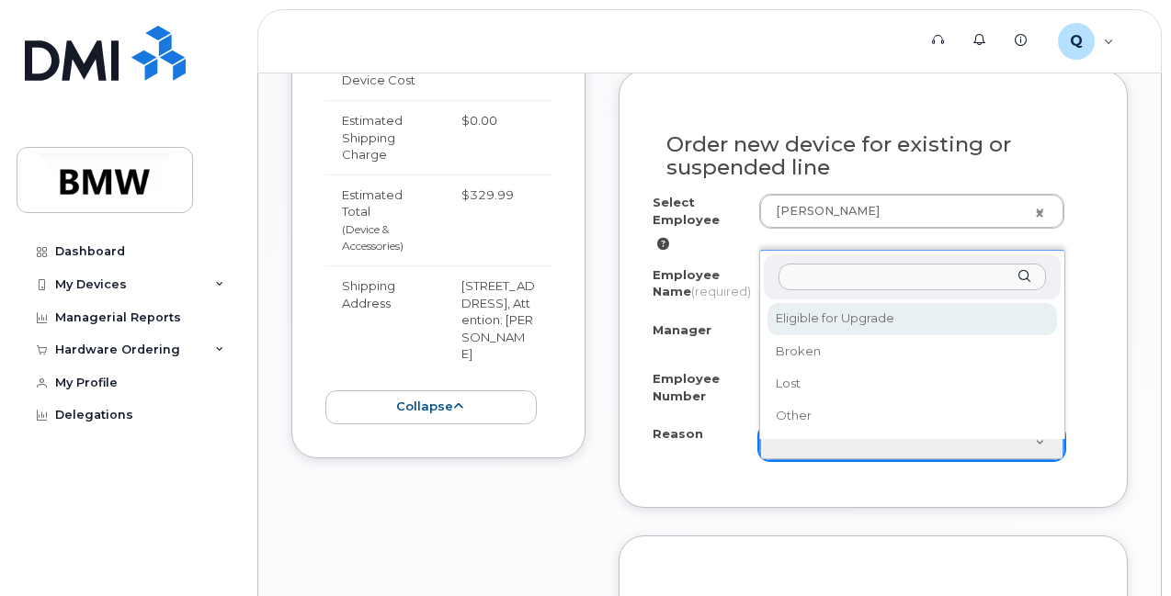
select select "eligible_for_upgrade"
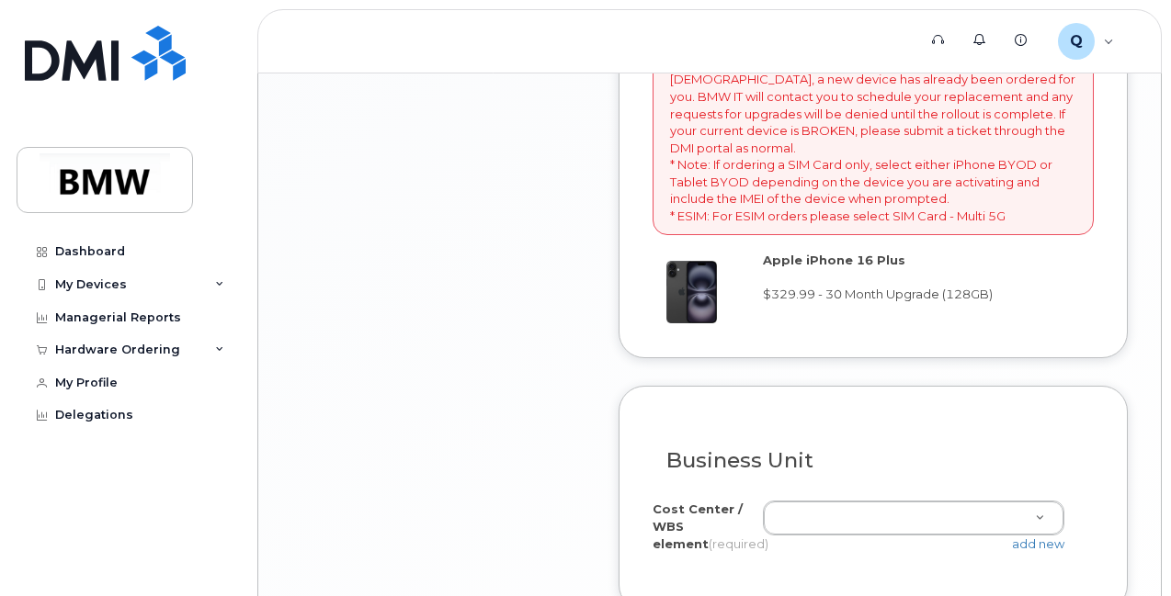
scroll to position [1665, 0]
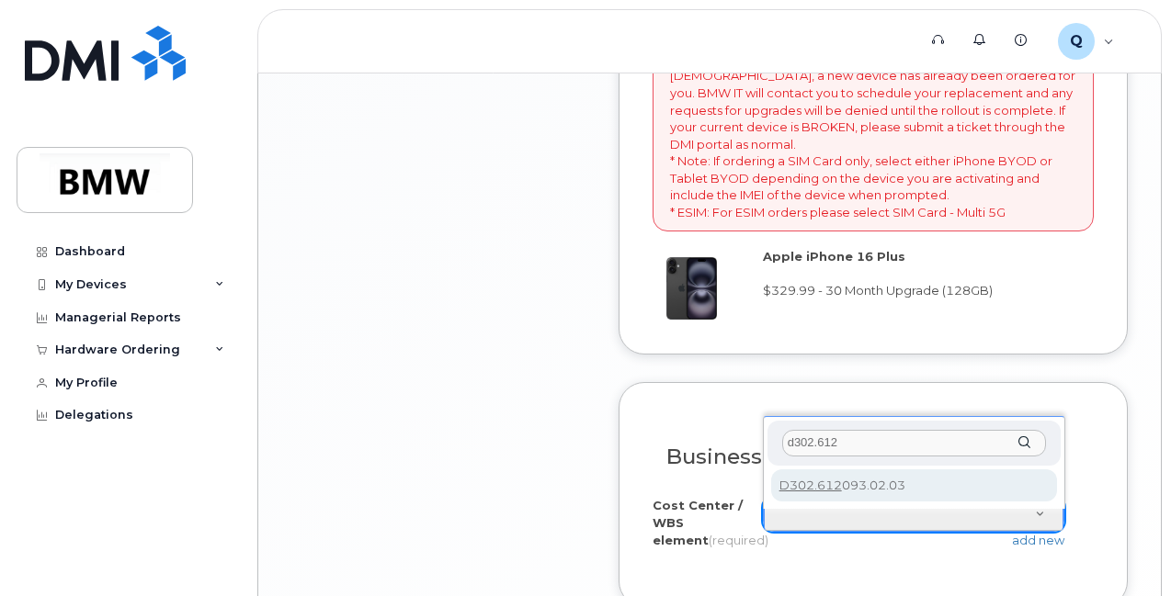
type input "d302.612"
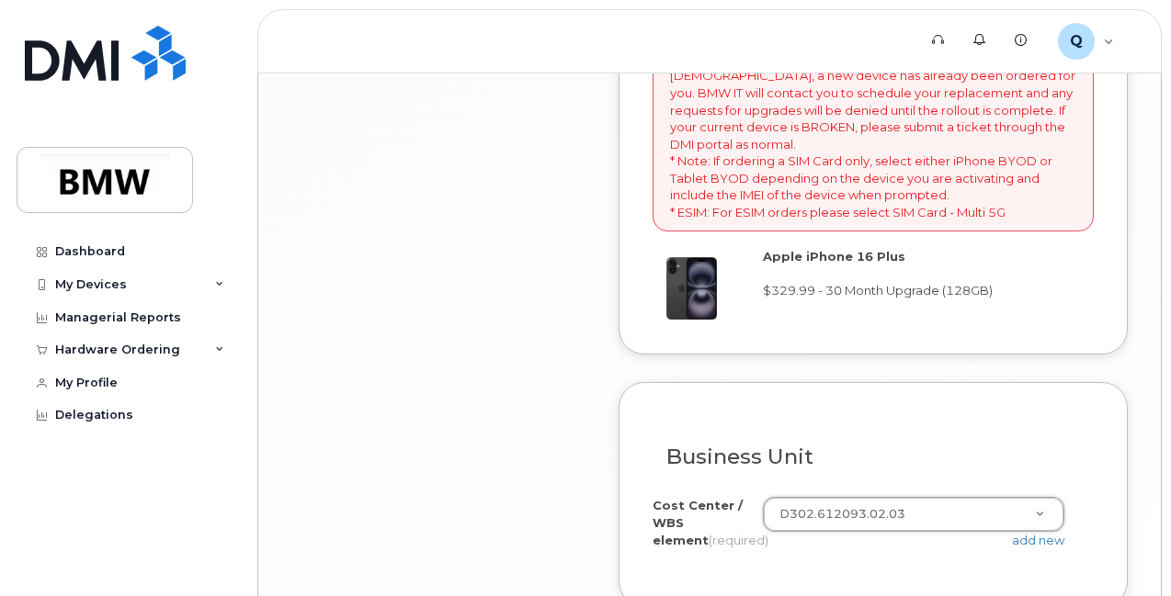
type input "D302.612093.02.03"
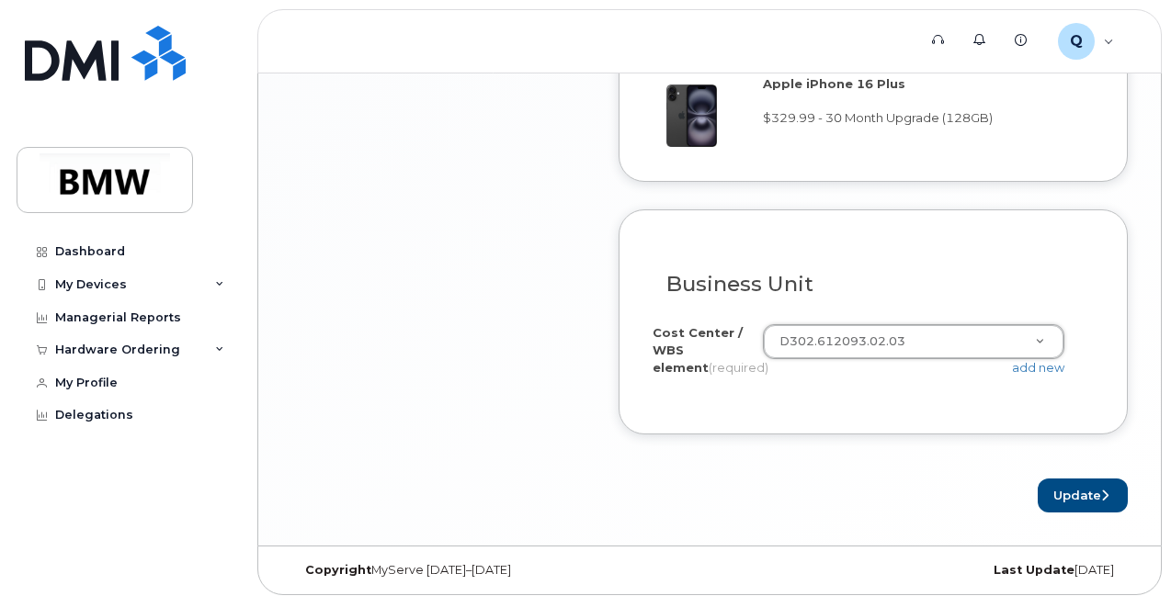
scroll to position [1853, 0]
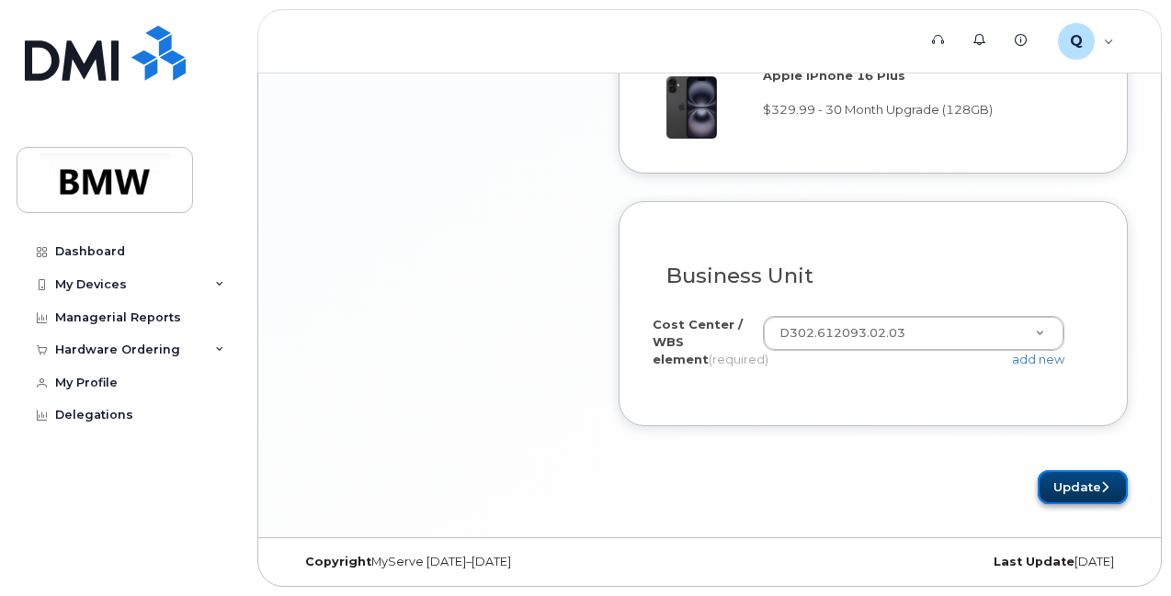
click at [1055, 480] on button "Update" at bounding box center [1082, 487] width 90 height 34
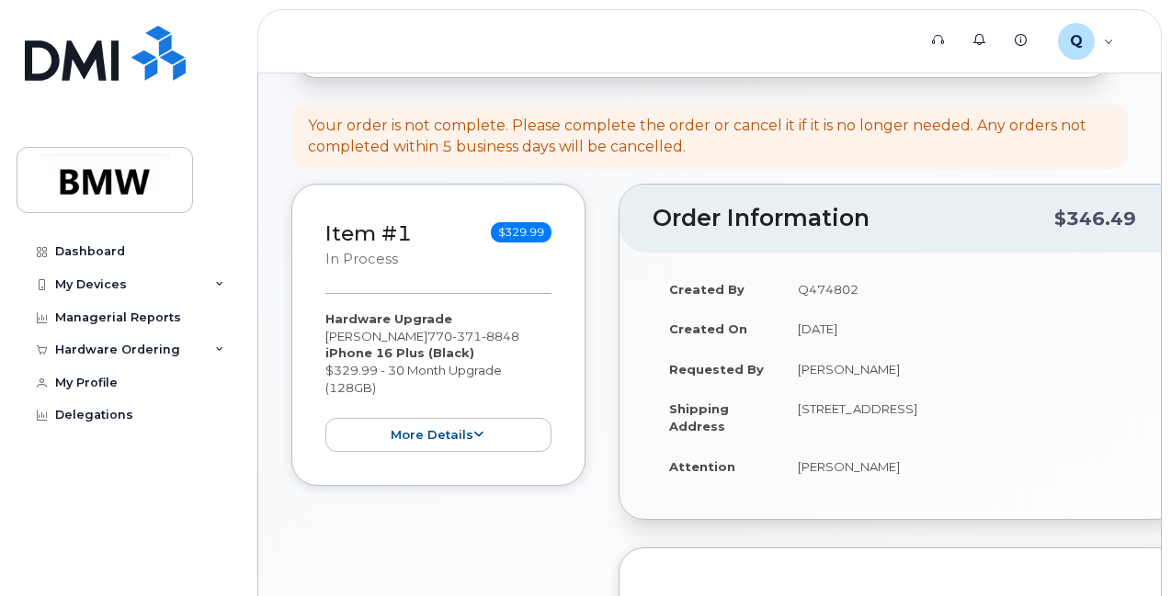
scroll to position [866, 0]
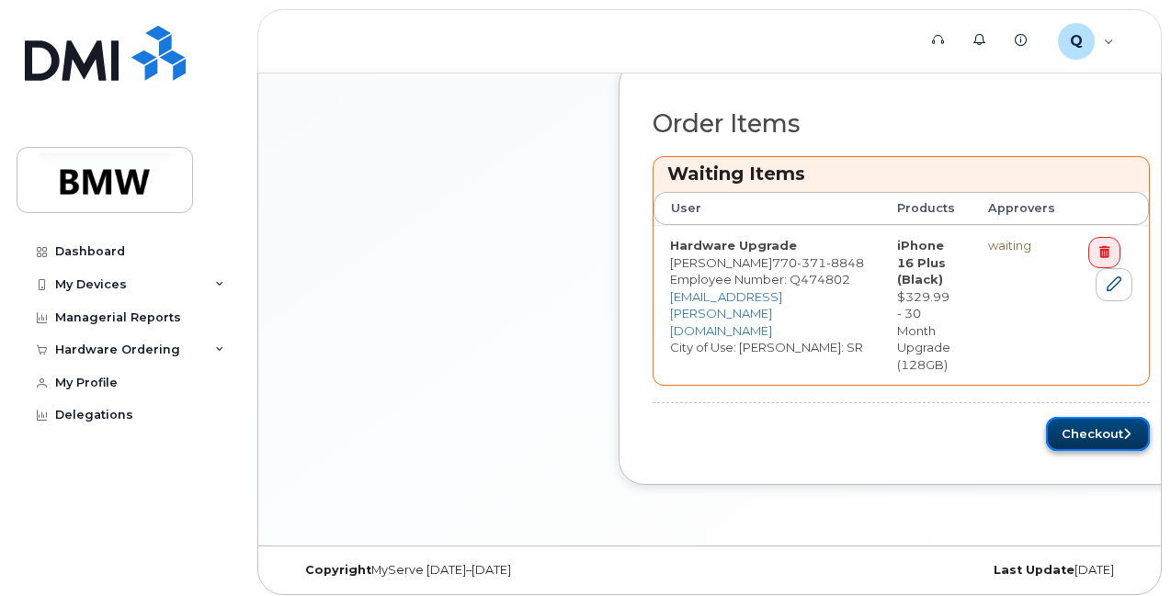
click at [1046, 425] on button "Checkout" at bounding box center [1098, 434] width 104 height 34
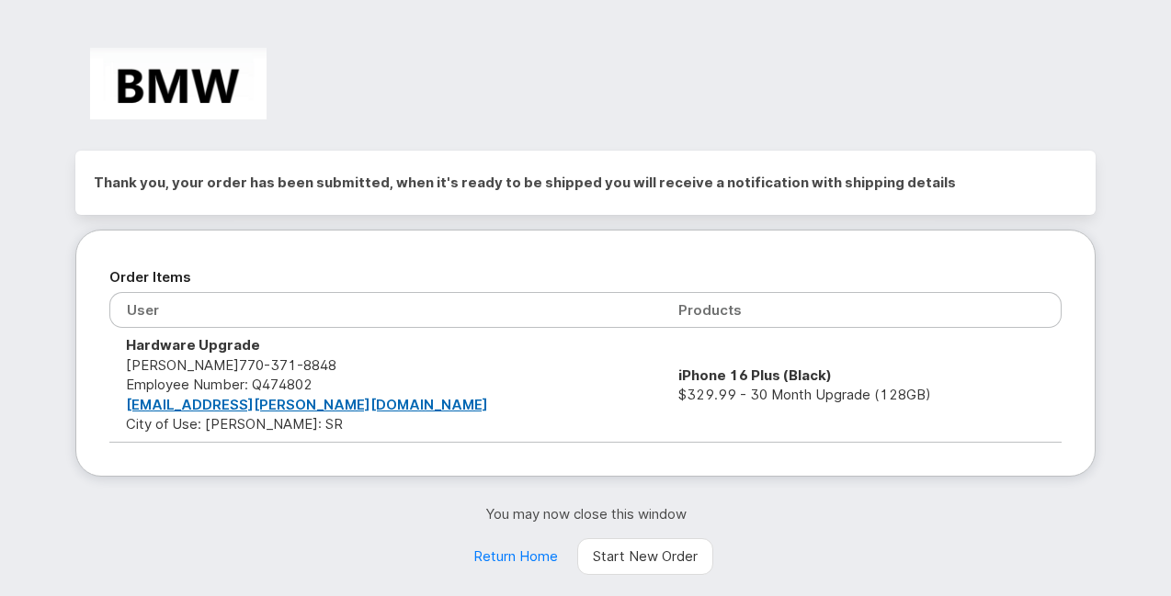
scroll to position [58, 0]
